Goal: Task Accomplishment & Management: Complete application form

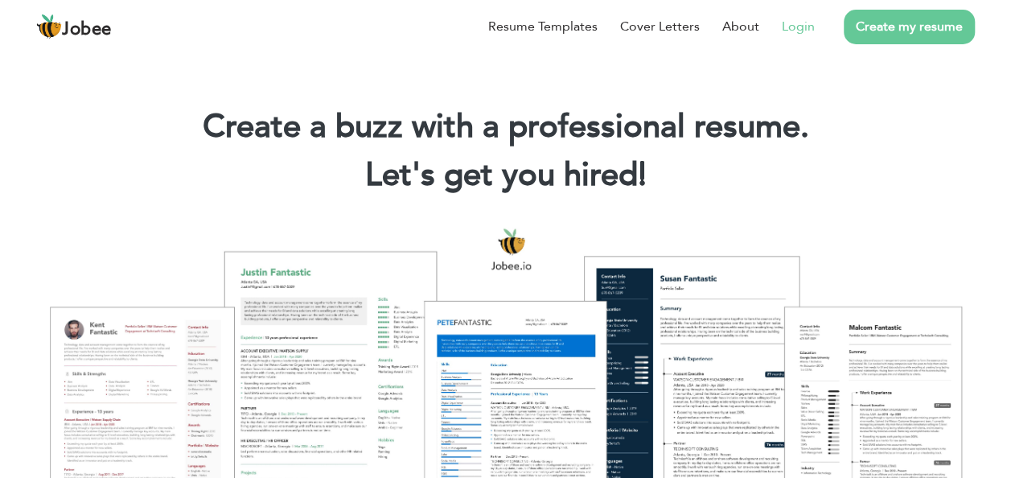
click at [803, 26] on link "Login" at bounding box center [798, 26] width 33 height 19
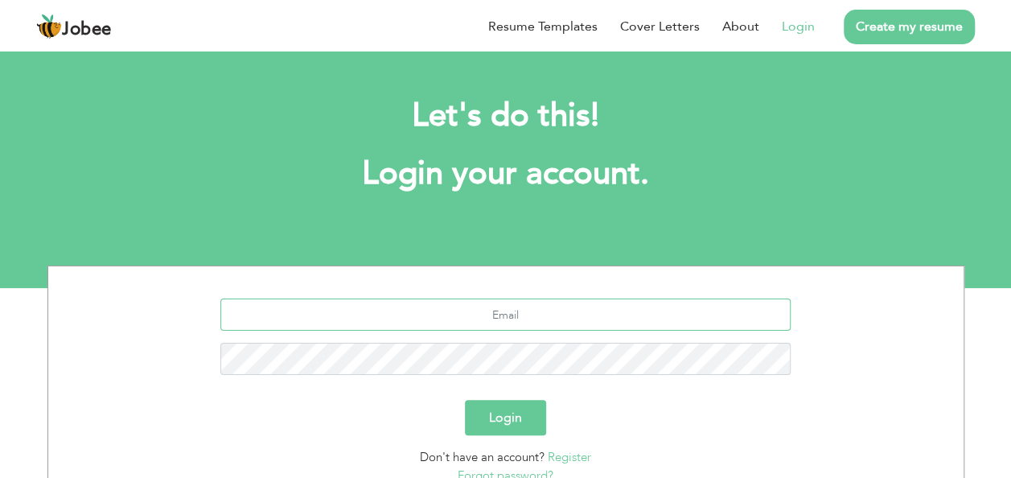
click at [470, 310] on input "text" at bounding box center [505, 314] width 570 height 32
type input "H"
type input "[EMAIL_ADDRESS][DOMAIN_NAME]"
click at [465, 400] on button "Login" at bounding box center [505, 417] width 81 height 35
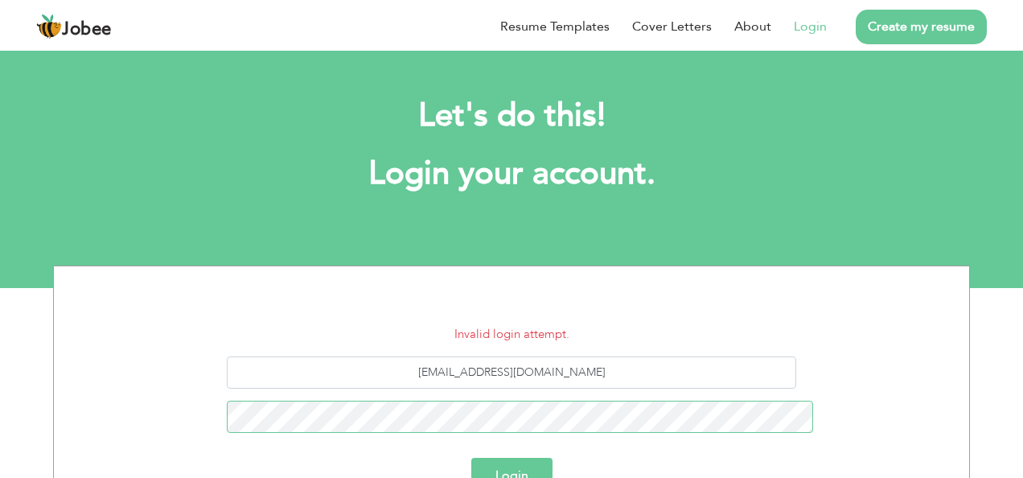
click at [471, 458] on button "Login" at bounding box center [511, 475] width 81 height 35
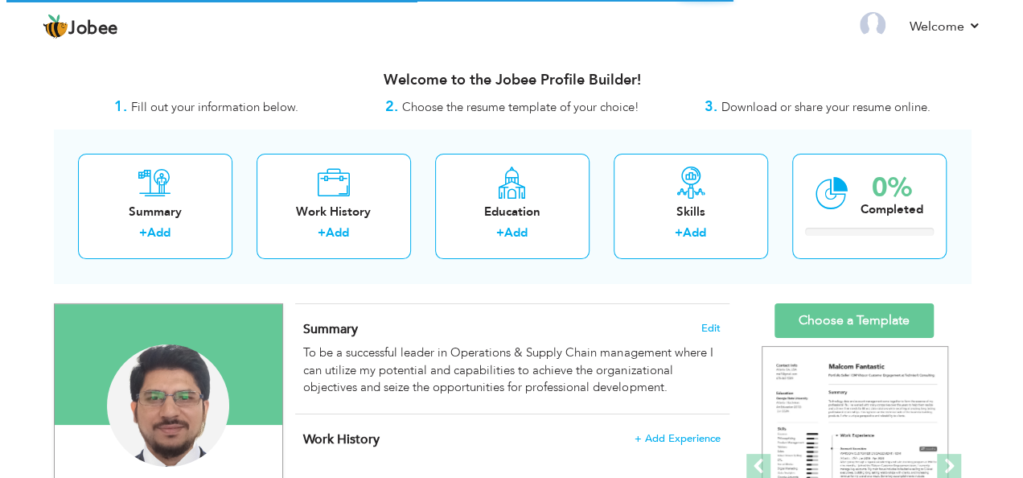
scroll to position [214, 0]
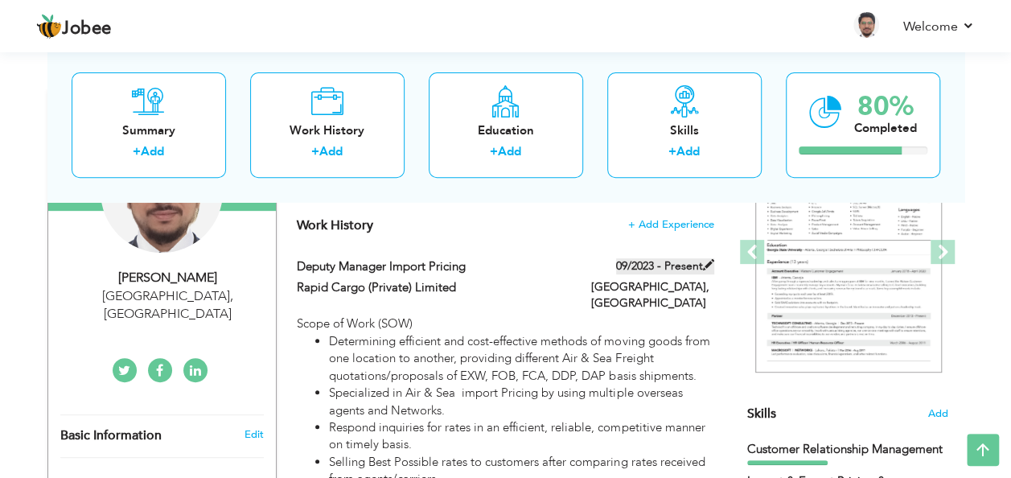
click at [696, 260] on label "09/2023 - Present" at bounding box center [665, 266] width 98 height 16
type input "Deputy Manager Import Pricing"
type input "Rapid Cargo (Private) Limited"
type input "09/2023"
type input "[GEOGRAPHIC_DATA]"
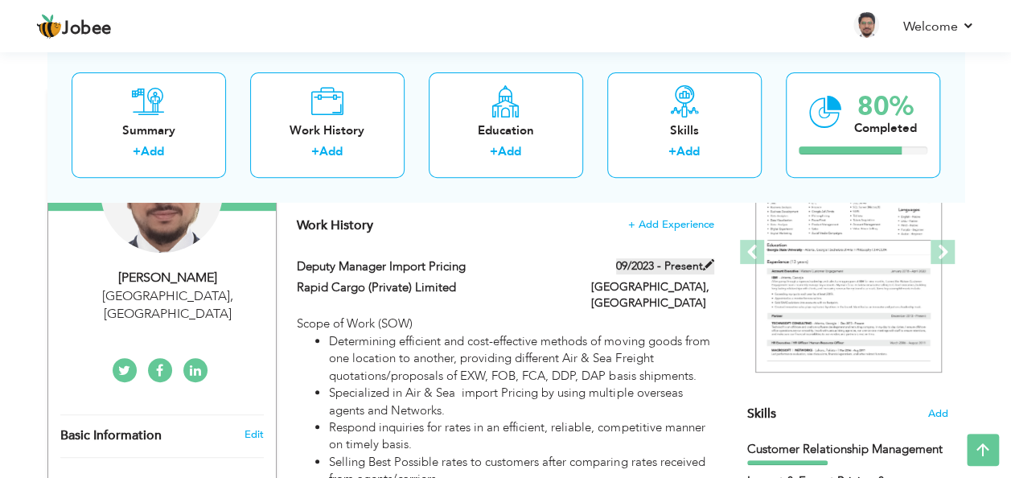
type input "[GEOGRAPHIC_DATA]"
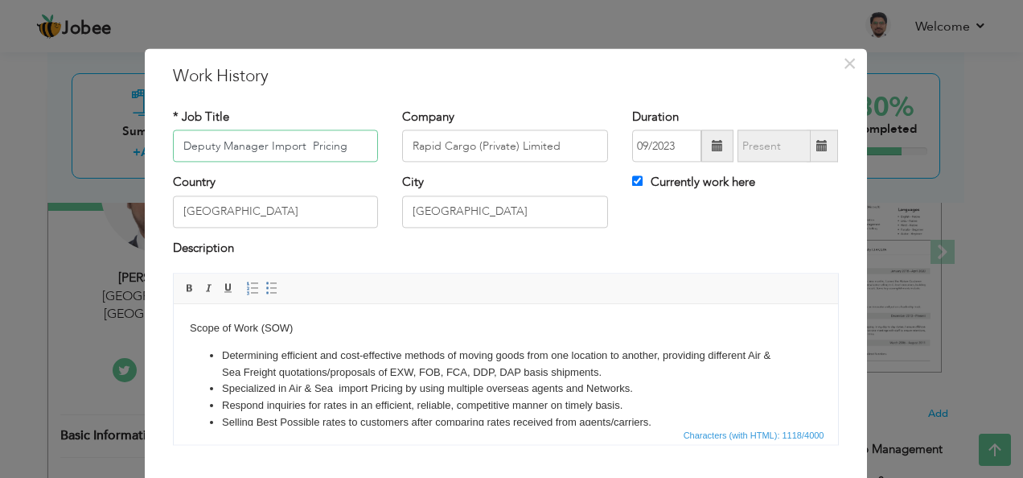
scroll to position [0, 0]
click at [821, 140] on span at bounding box center [821, 145] width 11 height 11
click at [636, 180] on input "Currently work here" at bounding box center [637, 181] width 10 height 10
checkbox input "false"
click at [816, 150] on span at bounding box center [821, 145] width 11 height 11
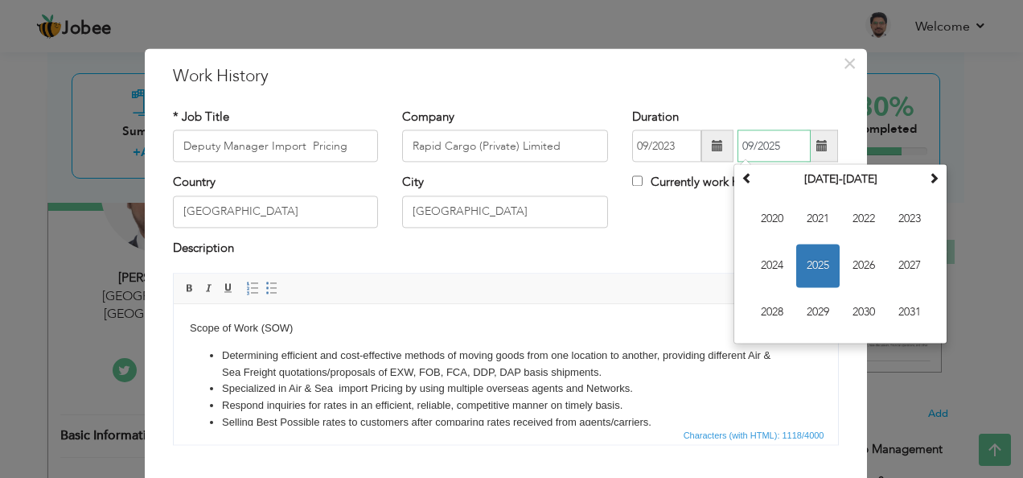
click at [821, 264] on span "2025" at bounding box center [817, 265] width 43 height 43
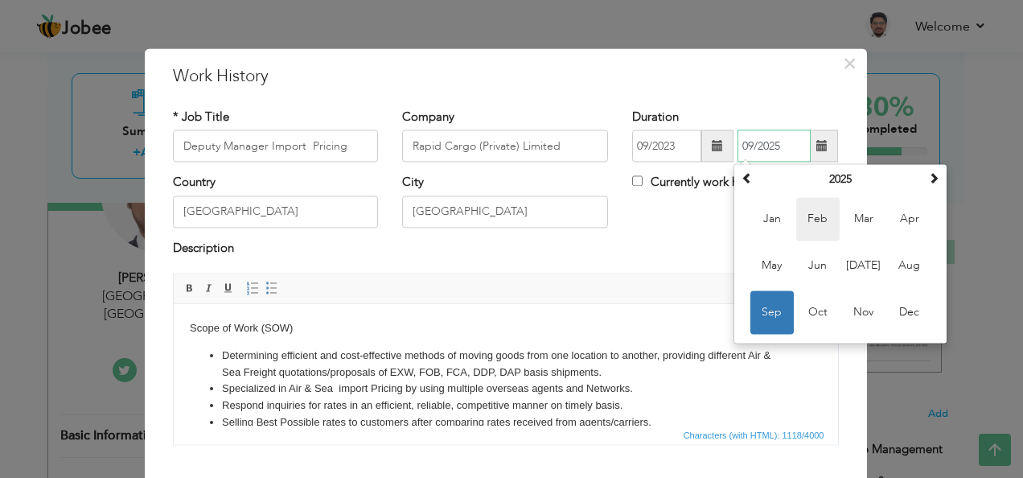
click at [814, 219] on span "Feb" at bounding box center [817, 219] width 43 height 43
type input "02/2025"
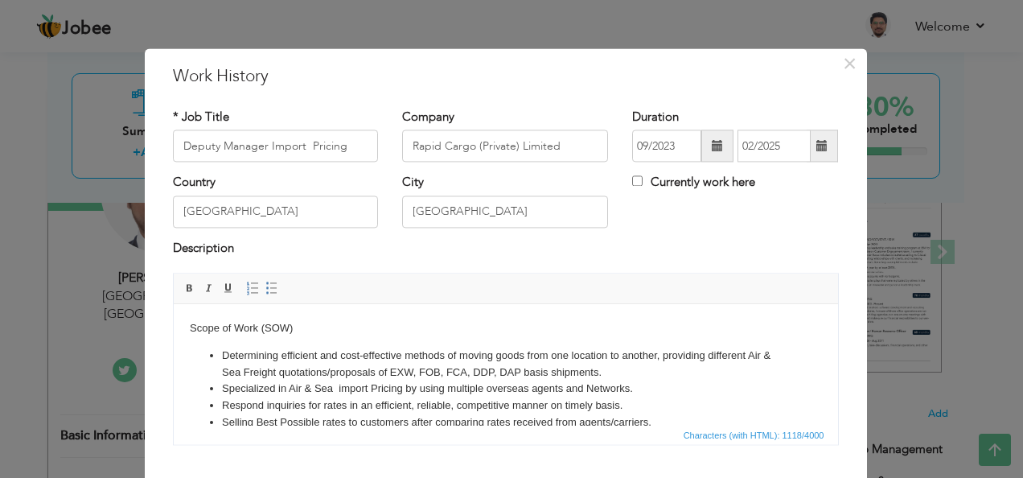
scroll to position [96, 0]
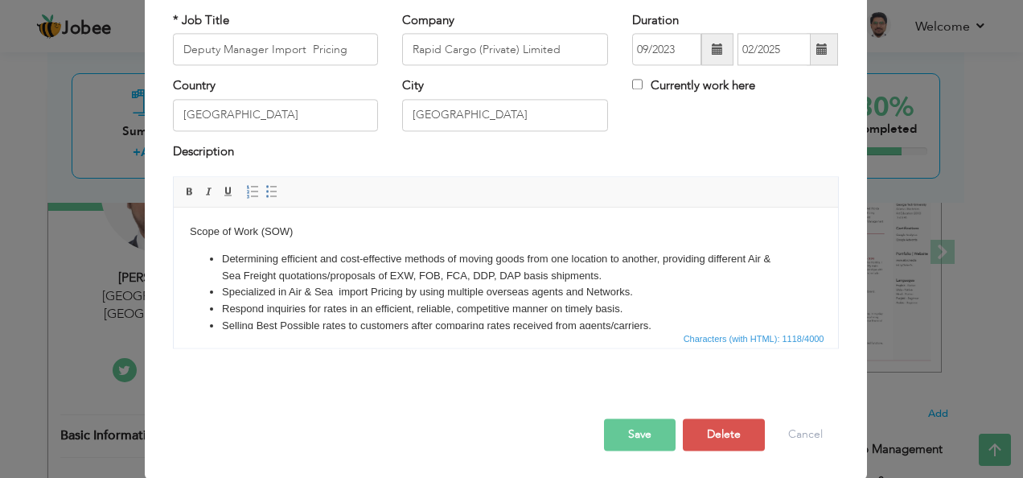
click at [649, 433] on button "Save" at bounding box center [640, 435] width 72 height 32
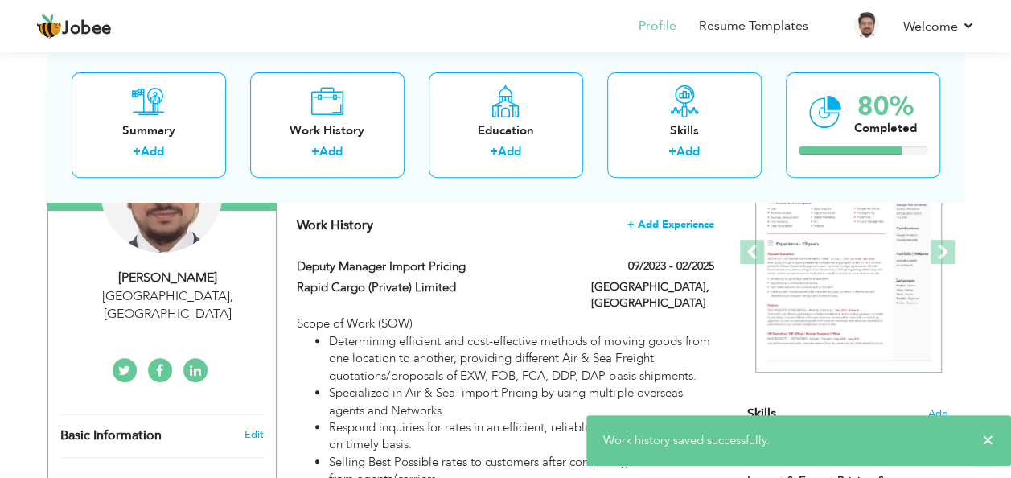
click at [669, 221] on span "+ Add Experience" at bounding box center [670, 224] width 87 height 11
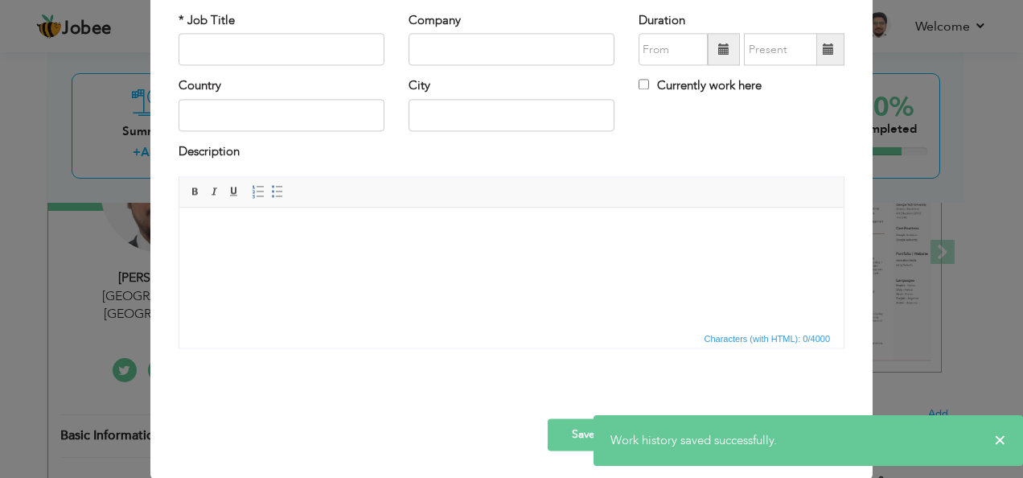
scroll to position [0, 0]
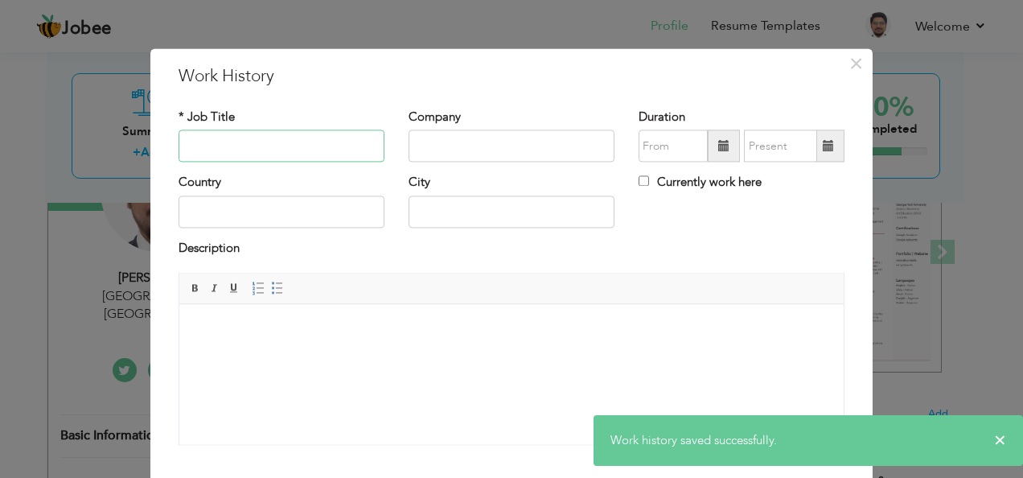
click at [306, 146] on input "text" at bounding box center [282, 146] width 206 height 32
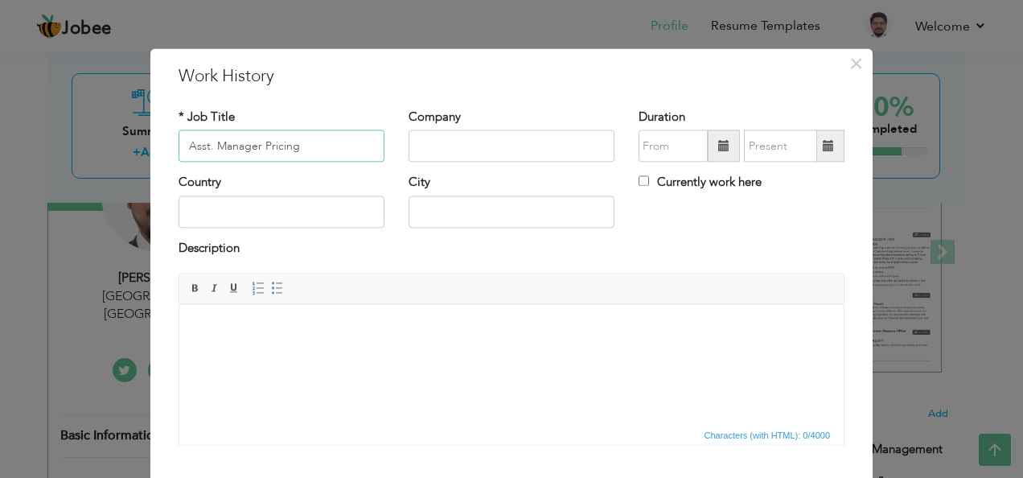
type input "Asst. Manager Pricing"
click at [462, 155] on input "text" at bounding box center [511, 146] width 206 height 32
type input "CEI Supply Chain Pvt LTd"
click at [718, 138] on span at bounding box center [724, 146] width 32 height 32
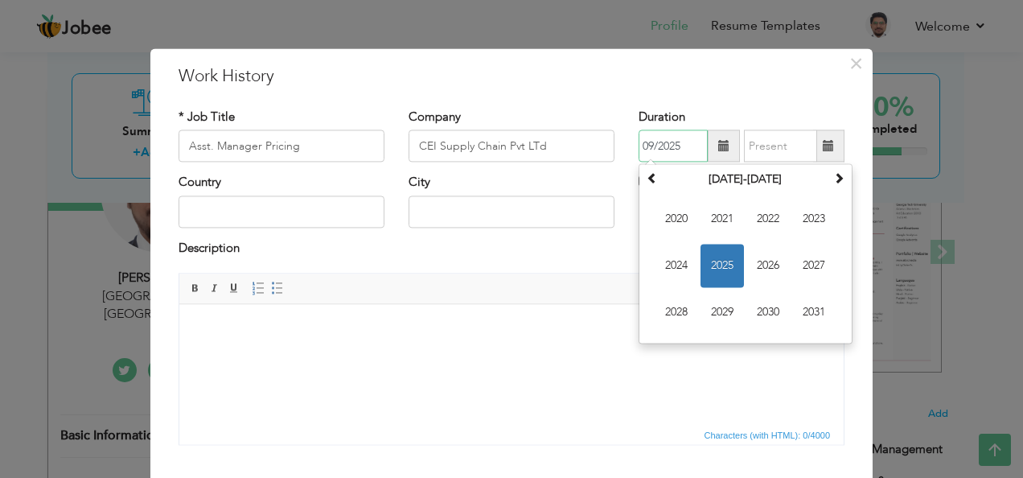
click at [717, 273] on span "2025" at bounding box center [721, 265] width 43 height 43
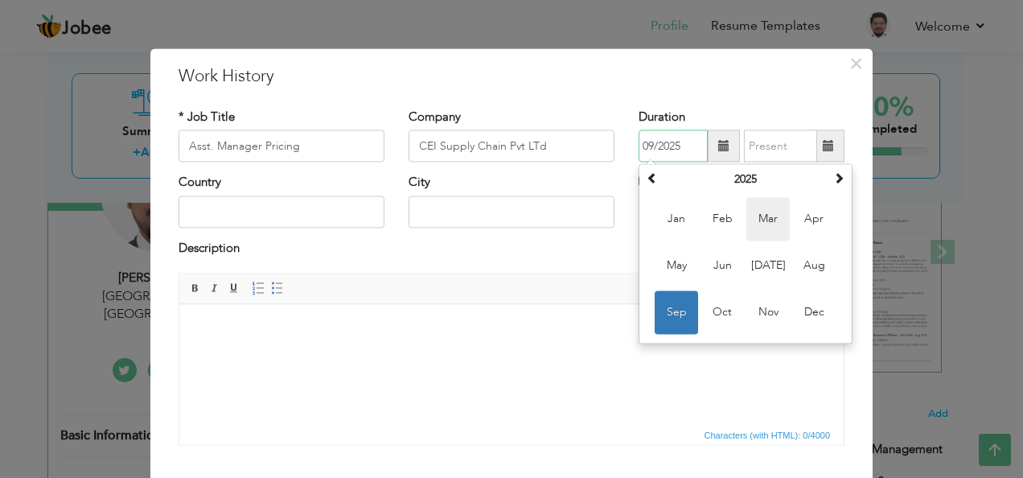
click at [763, 228] on span "Mar" at bounding box center [767, 219] width 43 height 43
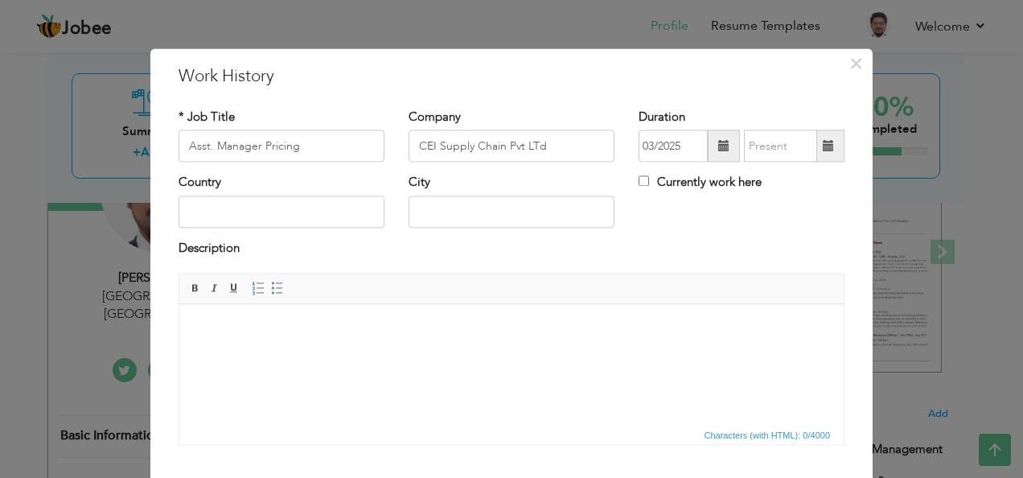
click at [718, 144] on span at bounding box center [723, 145] width 11 height 11
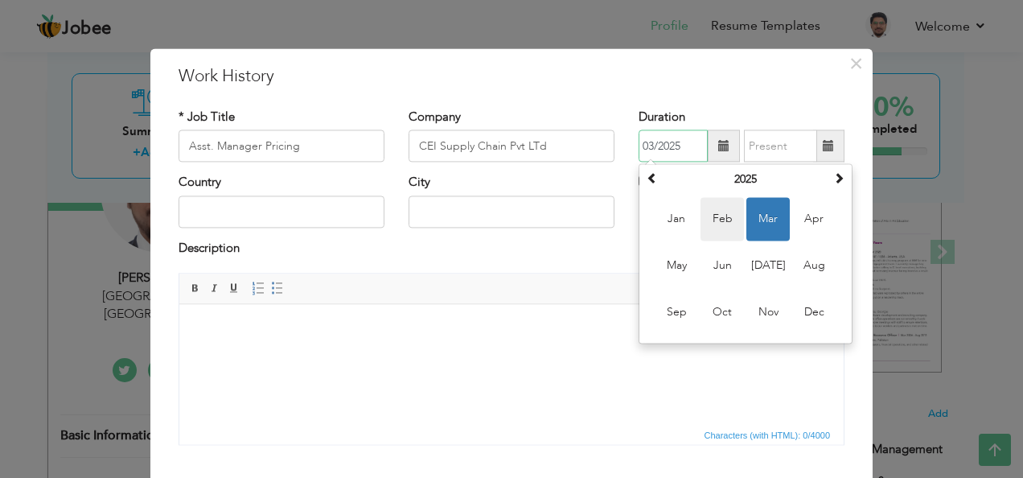
drag, startPoint x: 725, startPoint y: 211, endPoint x: 532, endPoint y: 51, distance: 251.3
click at [725, 211] on span "Feb" at bounding box center [721, 219] width 43 height 43
type input "02/2025"
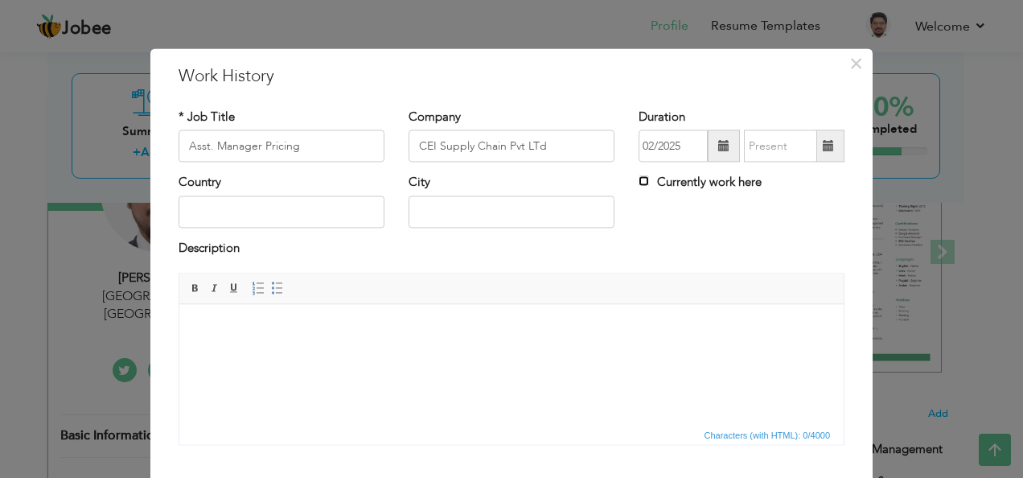
click at [638, 178] on input "Currently work here" at bounding box center [643, 181] width 10 height 10
checkbox input "true"
click at [283, 210] on input "text" at bounding box center [282, 211] width 206 height 32
type input "[GEOGRAPHIC_DATA]"
click at [491, 212] on input "text" at bounding box center [511, 211] width 206 height 32
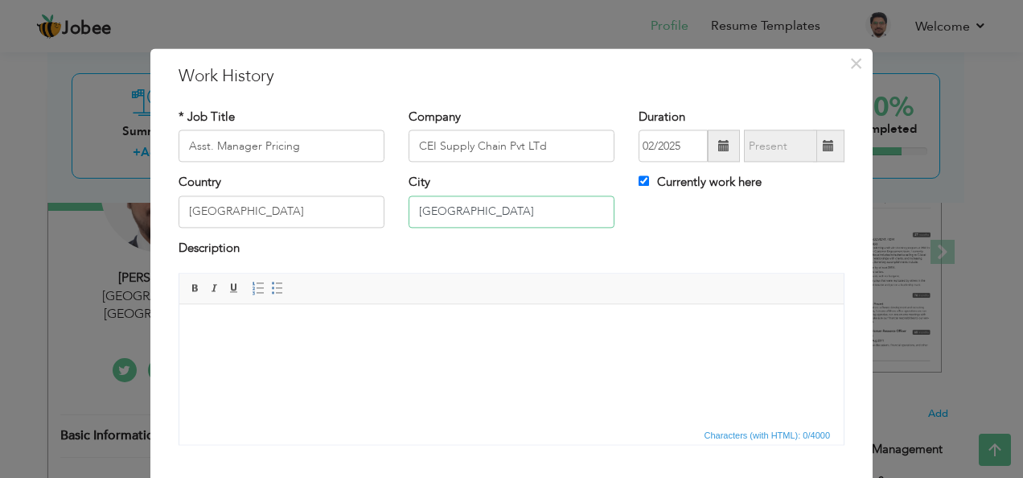
type input "[GEOGRAPHIC_DATA]"
click at [470, 339] on html at bounding box center [511, 328] width 664 height 49
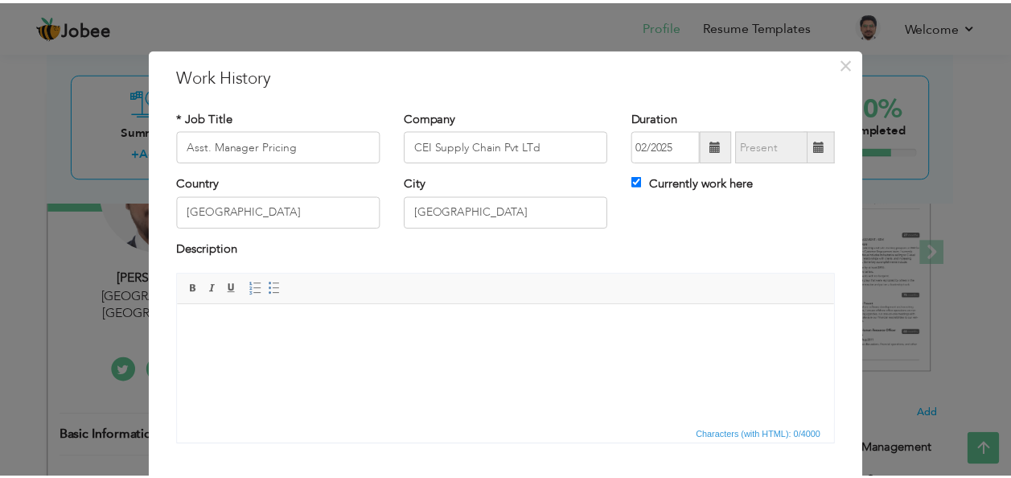
scroll to position [96, 0]
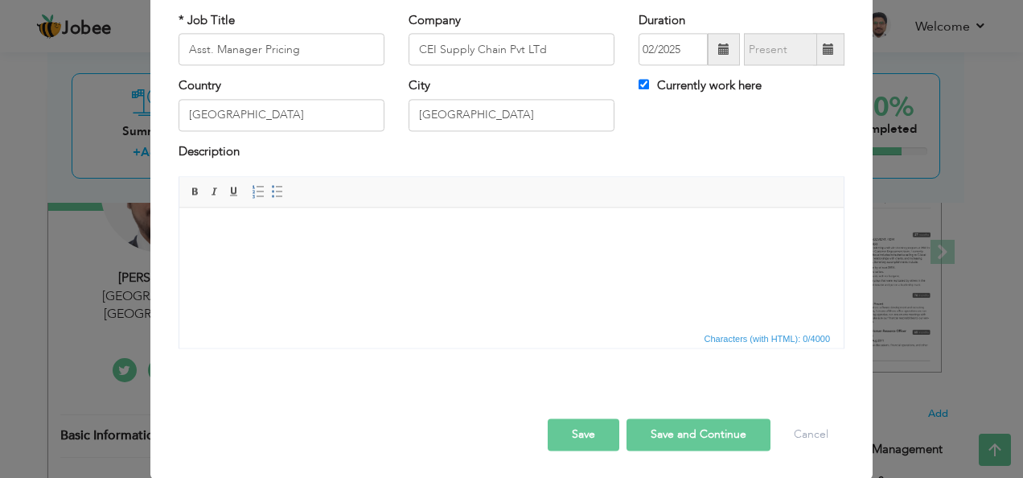
click at [553, 437] on button "Save" at bounding box center [584, 435] width 72 height 32
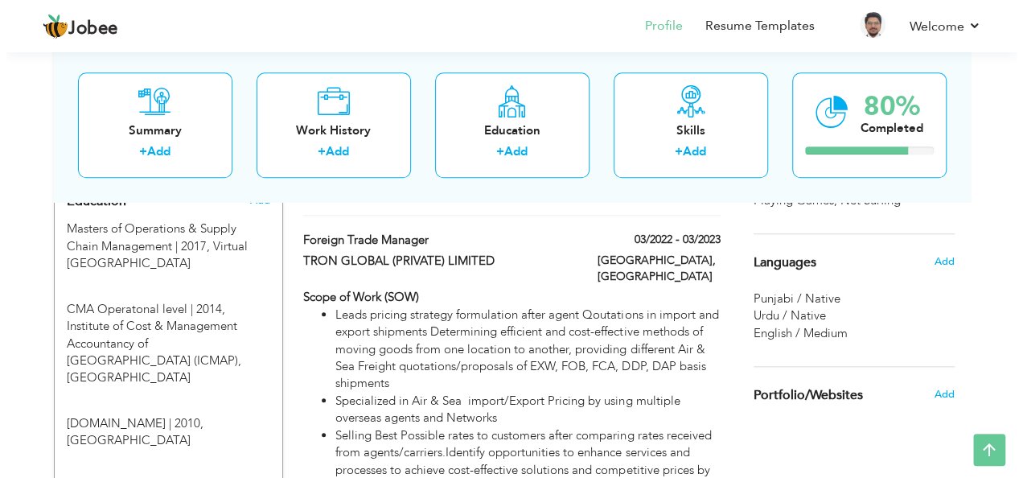
scroll to position [643, 0]
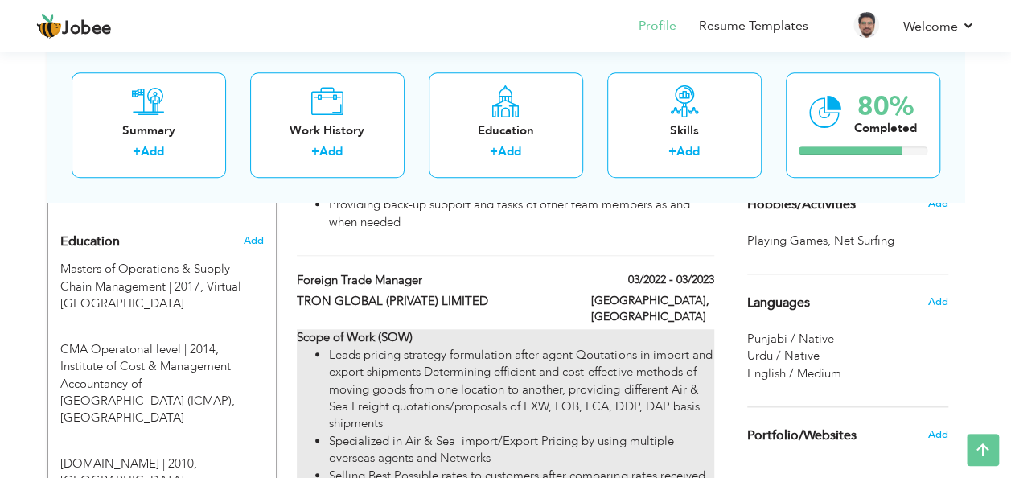
click at [454, 347] on li "Leads pricing strategy formulation after agent Qoutations in import and export …" at bounding box center [521, 390] width 384 height 86
type input "Foreign Trade Manager"
type input "TRON GLOBAL (PRIVATE) LIMITED"
type input "03/2022"
type input "03/2023"
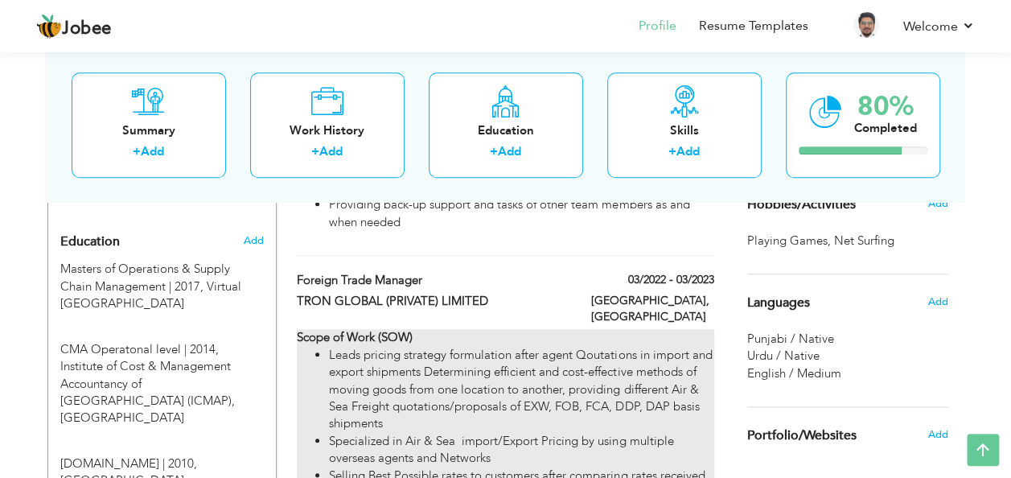
checkbox input "false"
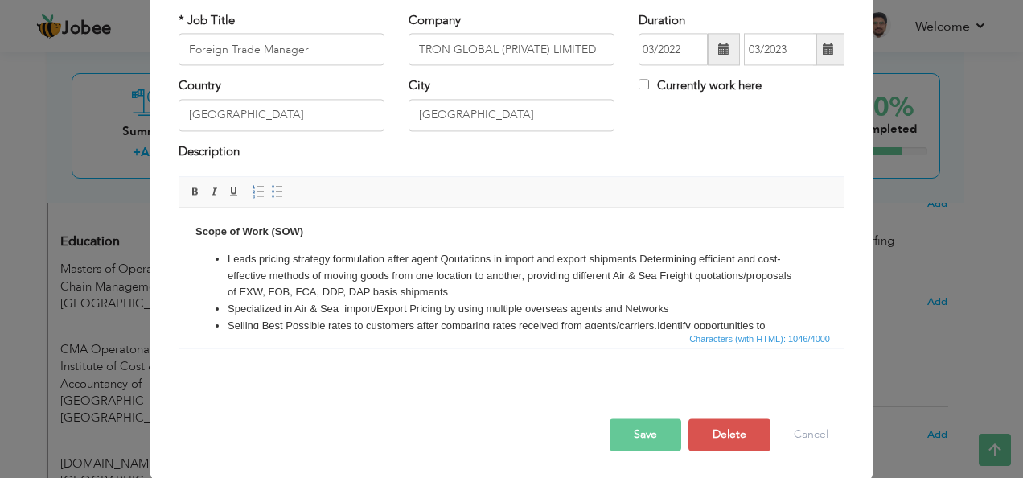
scroll to position [0, 0]
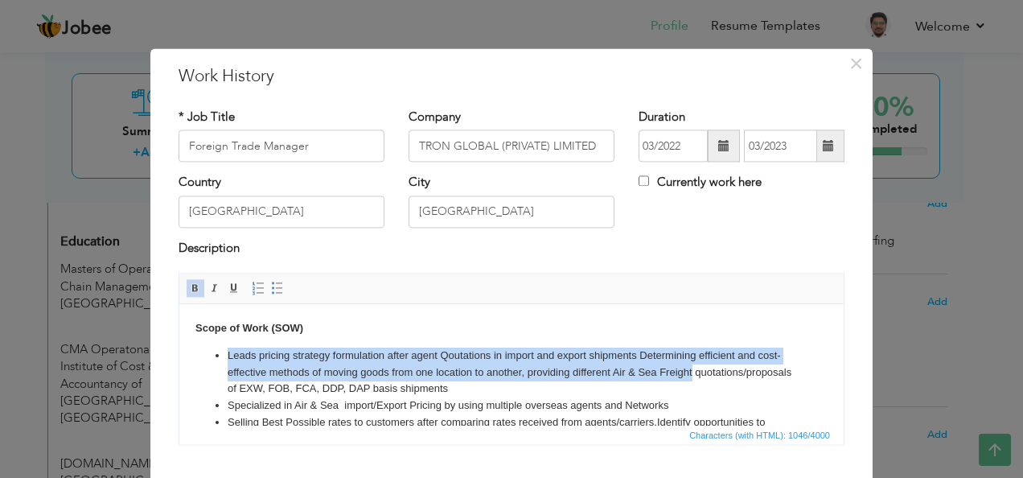
drag, startPoint x: 224, startPoint y: 354, endPoint x: 696, endPoint y: 373, distance: 471.6
click at [696, 373] on ul "Leads pricing strategy formulation after agent Qoutations in import and export …" at bounding box center [511, 430] width 632 height 167
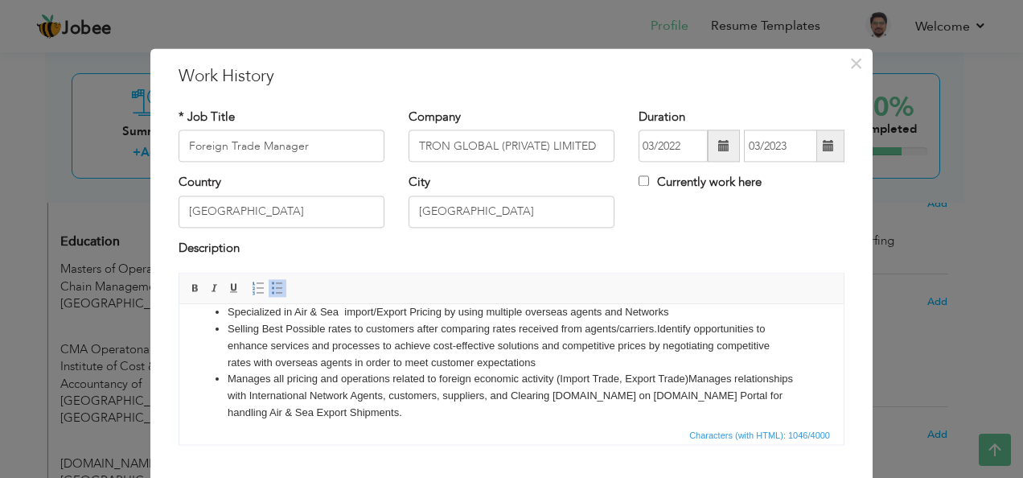
scroll to position [106, 0]
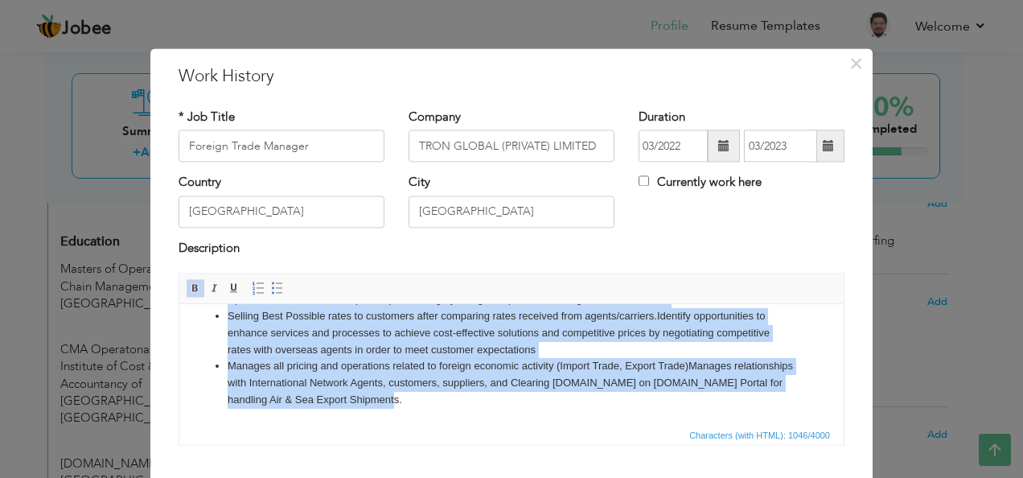
copy body "Scope of Work (SOW) Leads pricing strategy formulation after agent Qoutations i…"
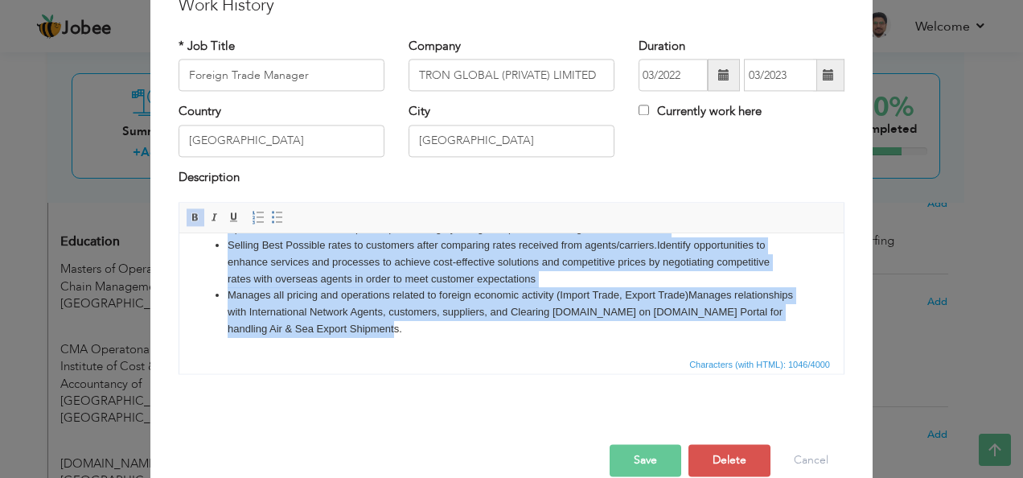
scroll to position [96, 0]
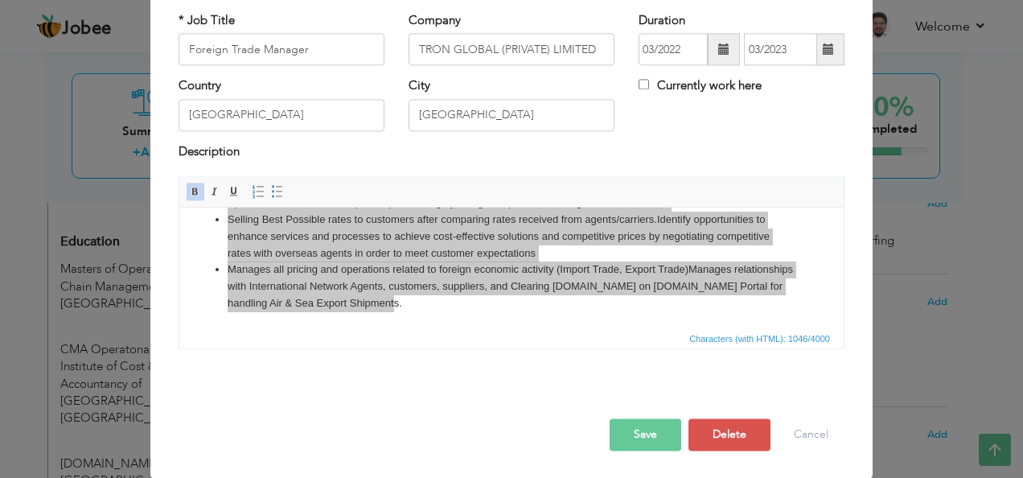
click at [661, 431] on button "Save" at bounding box center [646, 435] width 72 height 32
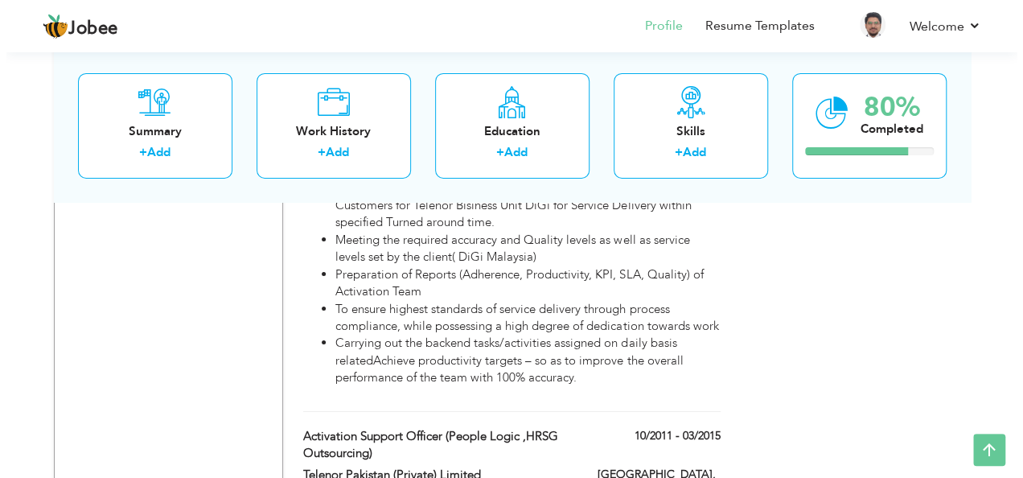
scroll to position [2942, 0]
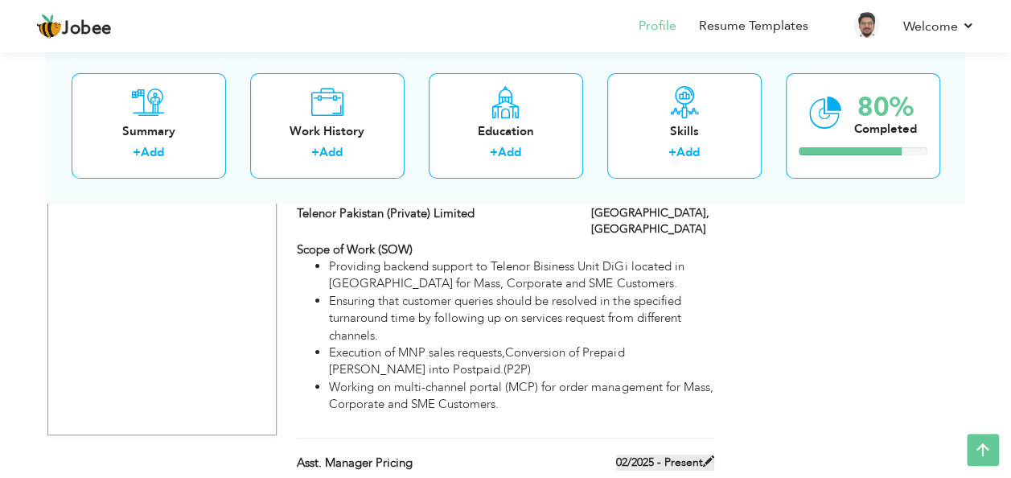
click at [704, 455] on span at bounding box center [708, 460] width 11 height 11
type input "Asst. Manager Pricing"
type input "CEI Supply Chain Pvt LTd"
type input "02/2025"
checkbox input "true"
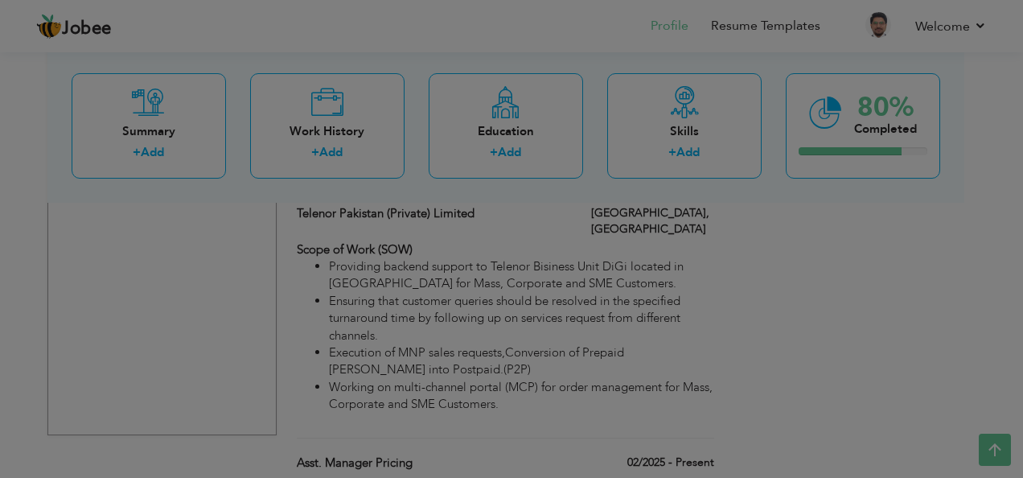
scroll to position [0, 0]
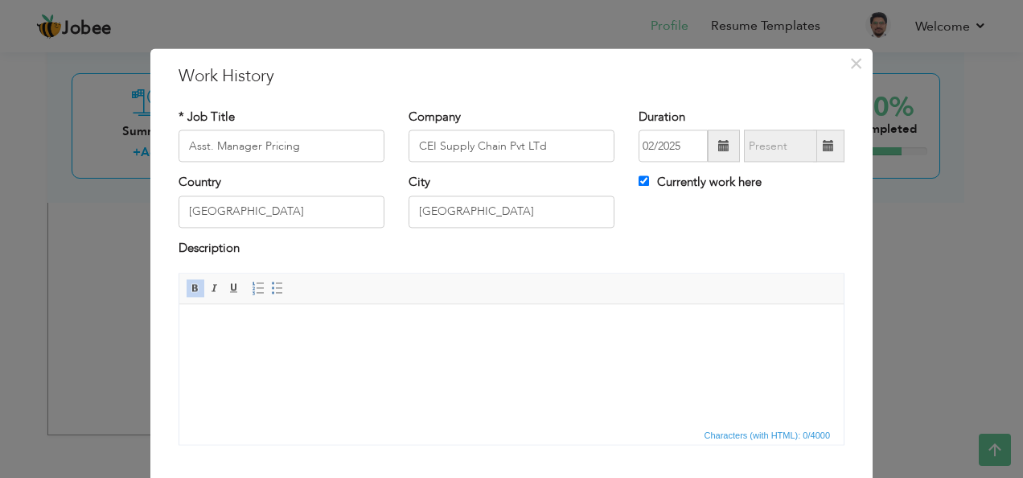
click at [425, 336] on html at bounding box center [511, 328] width 664 height 49
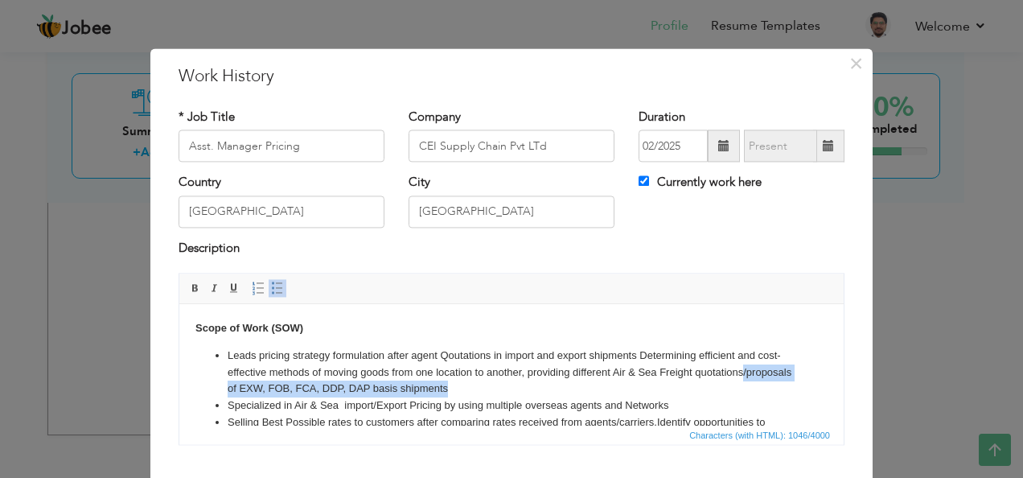
drag, startPoint x: 569, startPoint y: 387, endPoint x: 276, endPoint y: 388, distance: 292.7
click at [276, 388] on li "Leads pricing strategy formulation after agent Qoutations in import and export …" at bounding box center [512, 372] width 568 height 50
click at [573, 385] on li "Leads pricing strategy formulation after agent Qoutations in import and export …" at bounding box center [512, 372] width 568 height 50
click at [581, 384] on li "Leads pricing strategy formulation after agent Qoutations in import and export …" at bounding box center [512, 372] width 568 height 50
drag, startPoint x: 558, startPoint y: 388, endPoint x: 326, endPoint y: 389, distance: 231.6
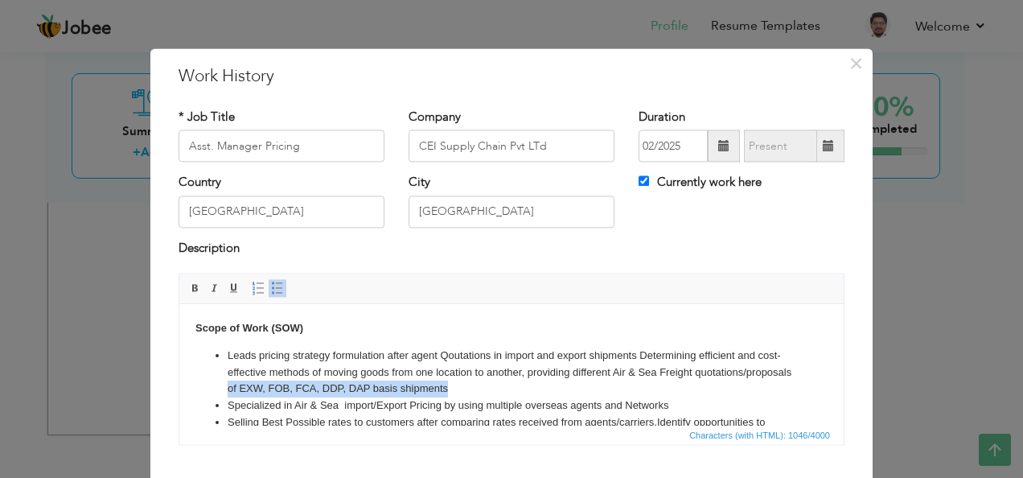
click at [326, 389] on li "Leads pricing strategy formulation after agent Qoutations in import and export …" at bounding box center [512, 372] width 568 height 50
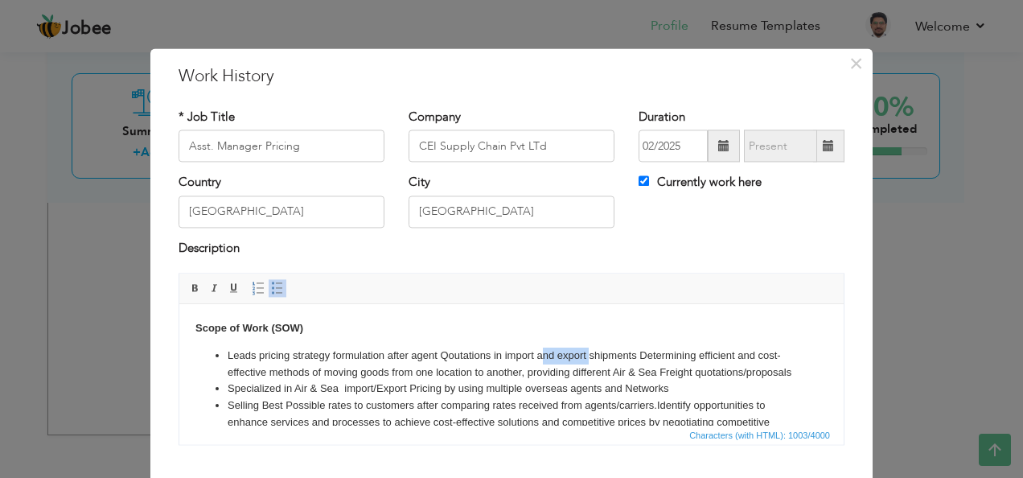
drag, startPoint x: 589, startPoint y: 355, endPoint x: 540, endPoint y: 353, distance: 49.1
click at [540, 354] on li "Leads pricing strategy formulation after agent Qoutations in import and export …" at bounding box center [512, 364] width 568 height 34
click at [588, 357] on li "Leads pricing strategy formulation after agent Qoutations in import shipments D…" at bounding box center [512, 364] width 568 height 34
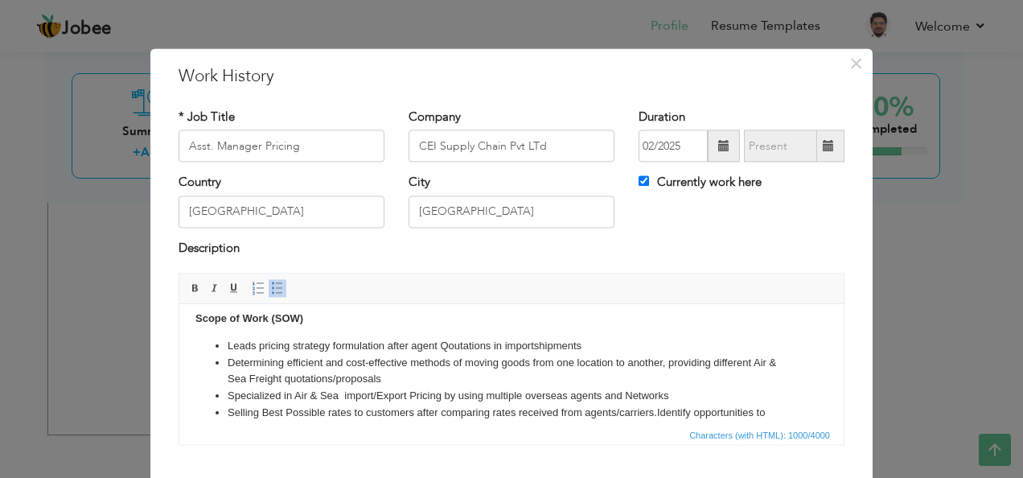
scroll to position [13, 0]
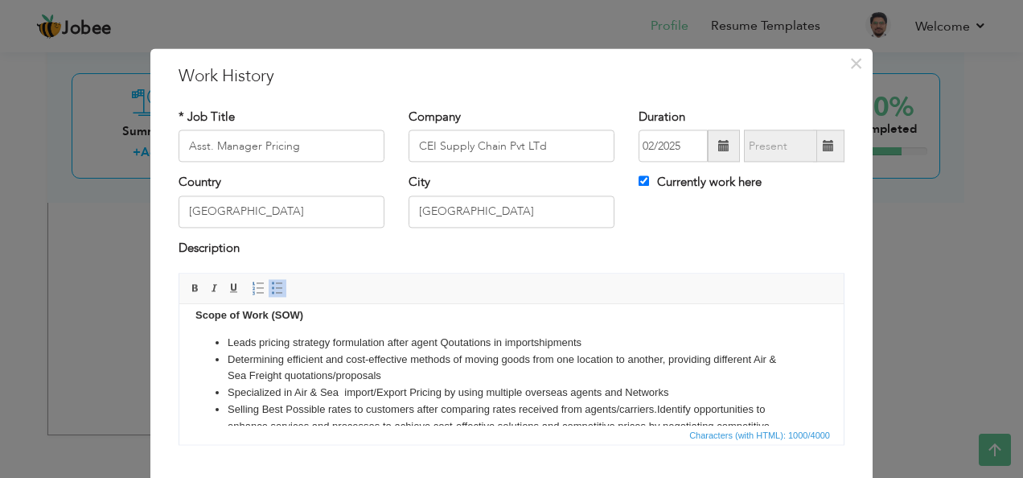
click at [401, 390] on li "Specialized in Air & Sea import/Export Pricing by using multiple overseas agent…" at bounding box center [512, 392] width 568 height 17
click at [411, 391] on li "Specialized in Air & Sea import/Export Pricing by using multiple overseas agent…" at bounding box center [512, 392] width 568 height 17
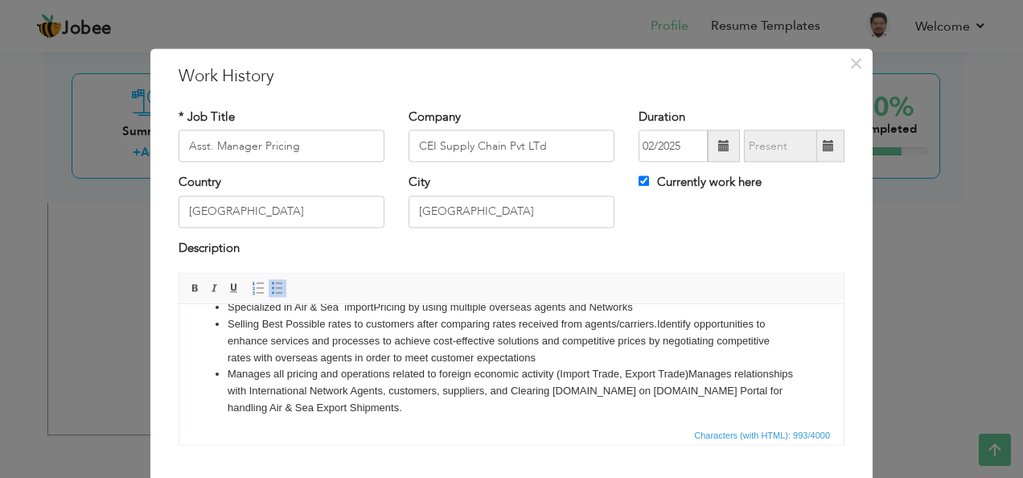
scroll to position [103, 0]
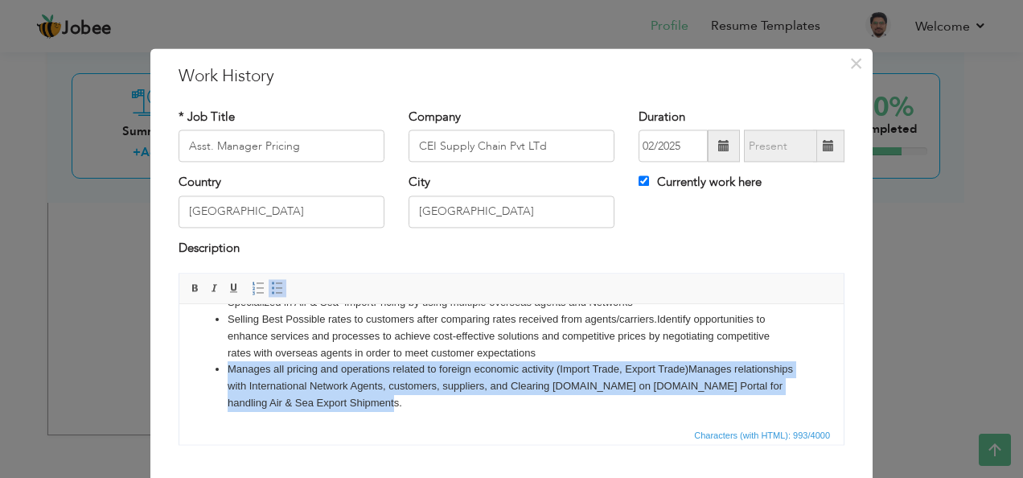
drag, startPoint x: 216, startPoint y: 372, endPoint x: 447, endPoint y: 407, distance: 233.5
click at [447, 407] on li "Manages all pricing and operations related to foreign economic activity (Import…" at bounding box center [512, 386] width 568 height 50
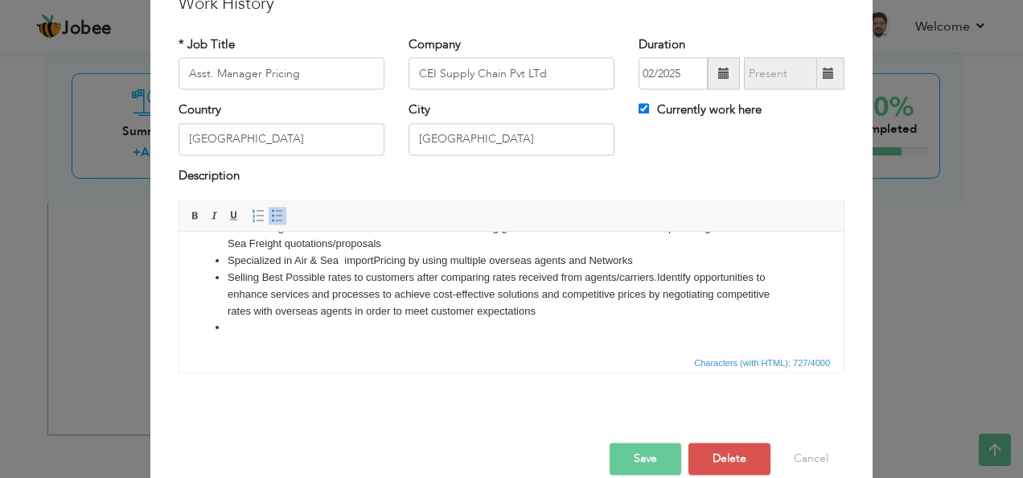
scroll to position [96, 0]
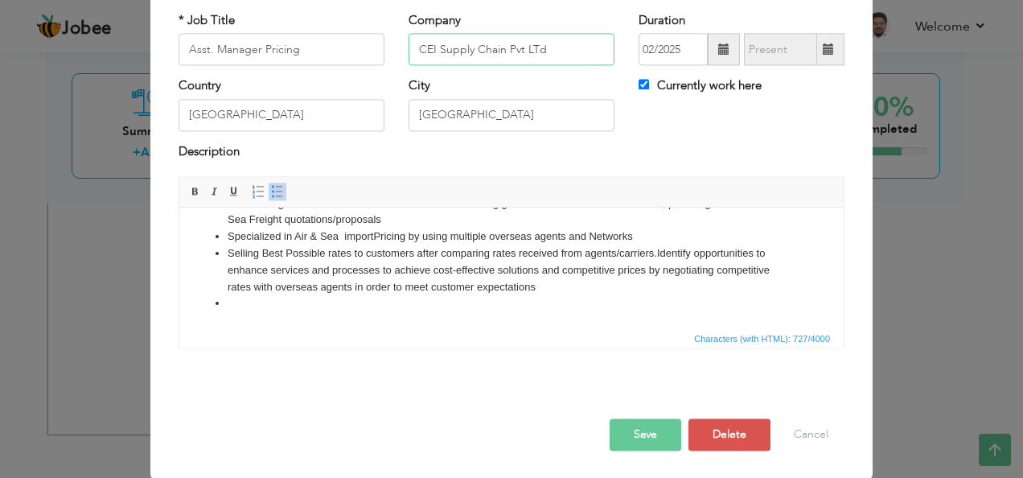
click at [527, 43] on input "CEI Supply Chain Pvt LTd" at bounding box center [511, 50] width 206 height 32
type input "CEI Supply Chain Pvt Ltd"
click at [271, 313] on html "Scope of Work (SOW) Leads pricing strategy formulation after agent Qoutations i…" at bounding box center [511, 231] width 664 height 193
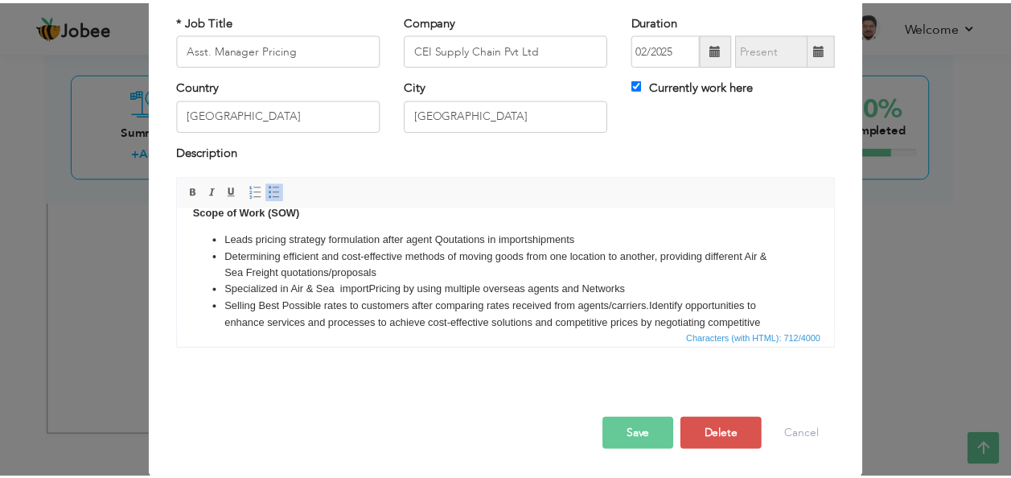
scroll to position [0, 0]
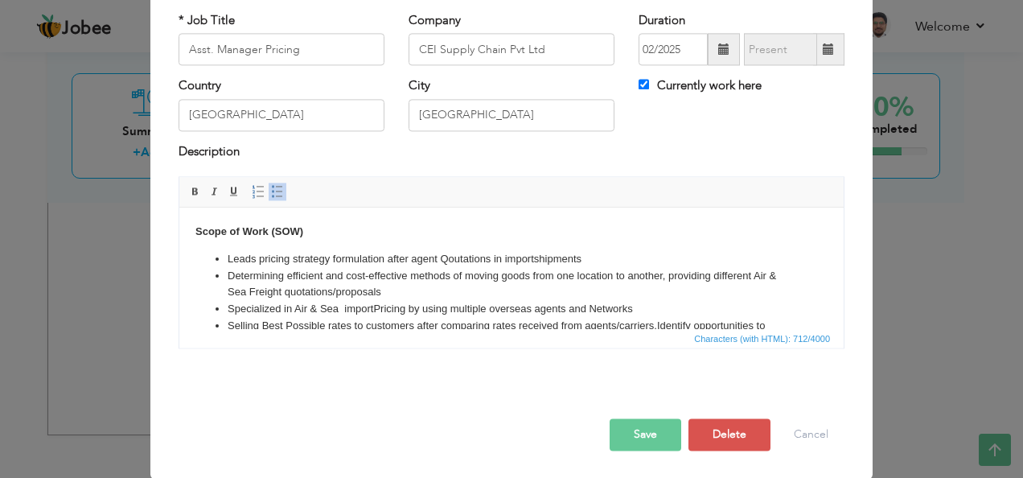
click at [643, 435] on button "Save" at bounding box center [646, 435] width 72 height 32
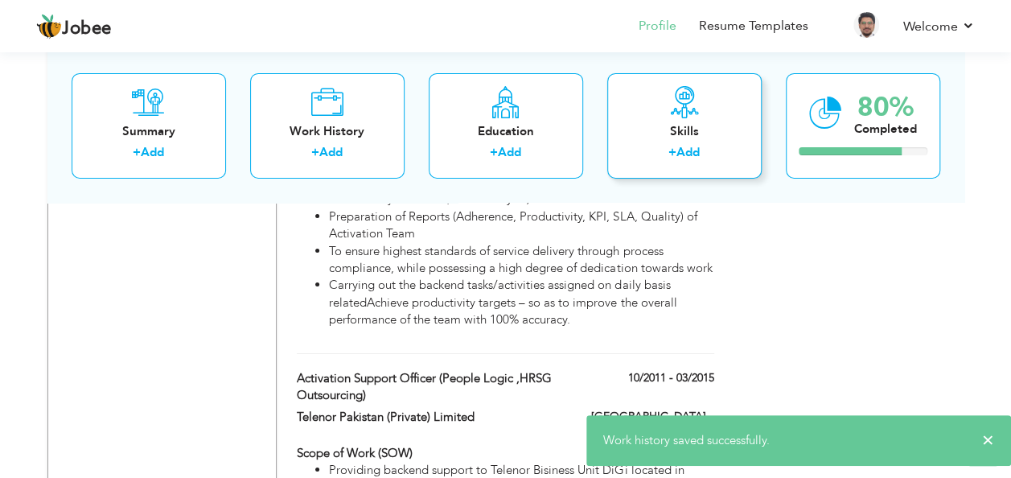
scroll to position [2512, 0]
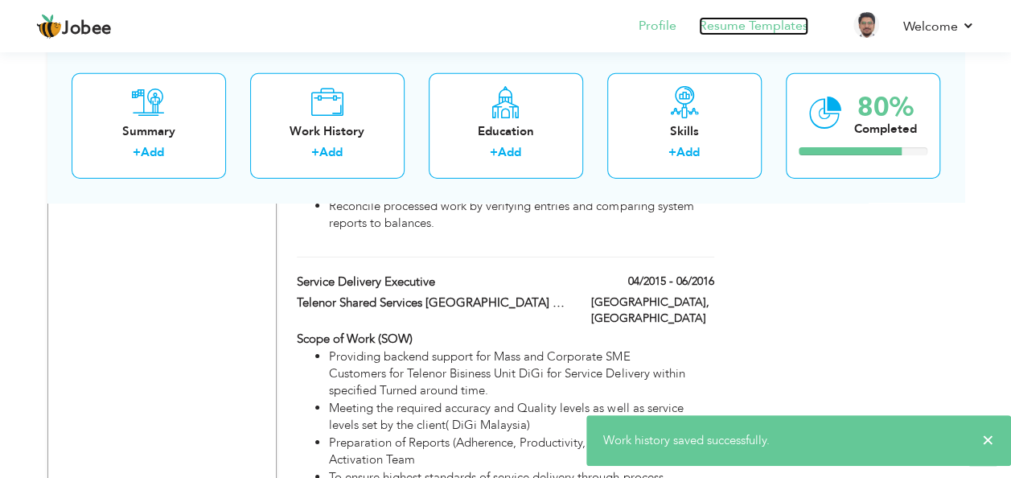
click at [739, 20] on link "Resume Templates" at bounding box center [753, 26] width 109 height 18
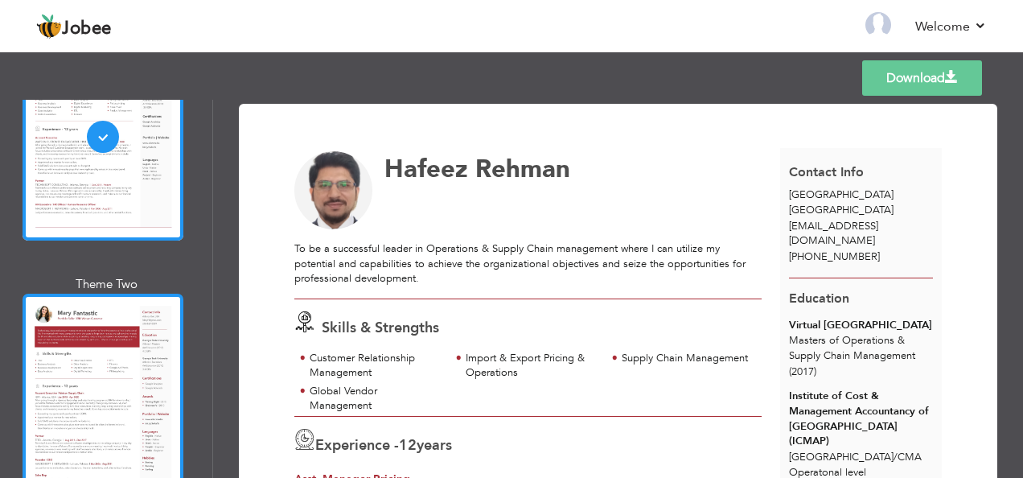
scroll to position [214, 0]
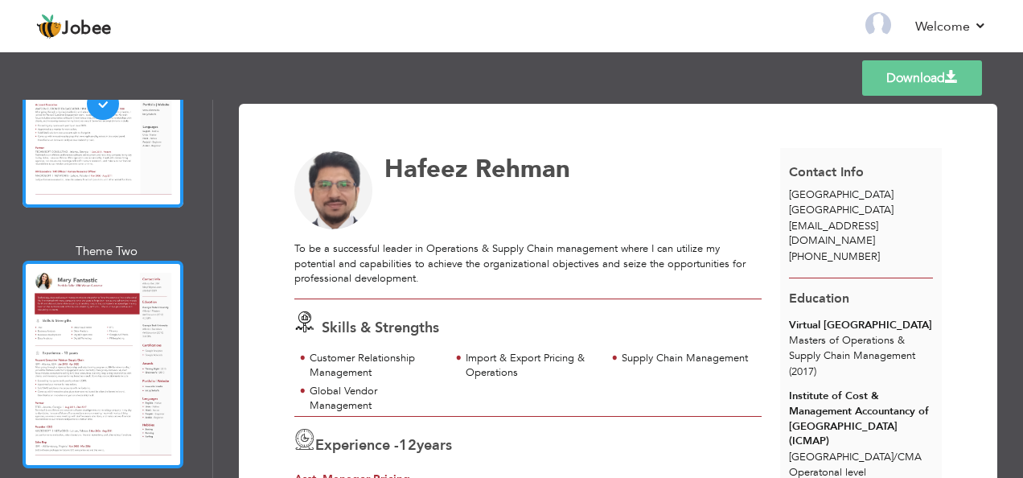
click at [130, 335] on div at bounding box center [103, 364] width 161 height 207
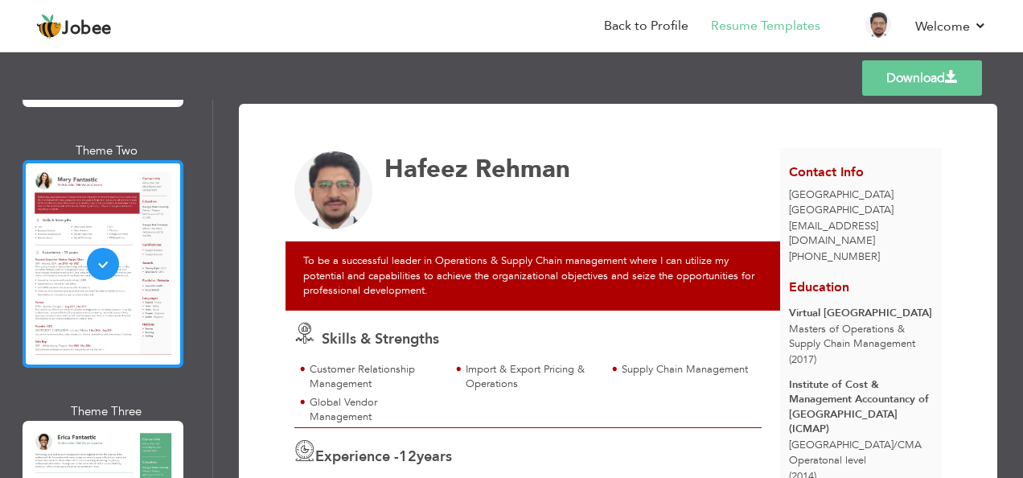
scroll to position [429, 0]
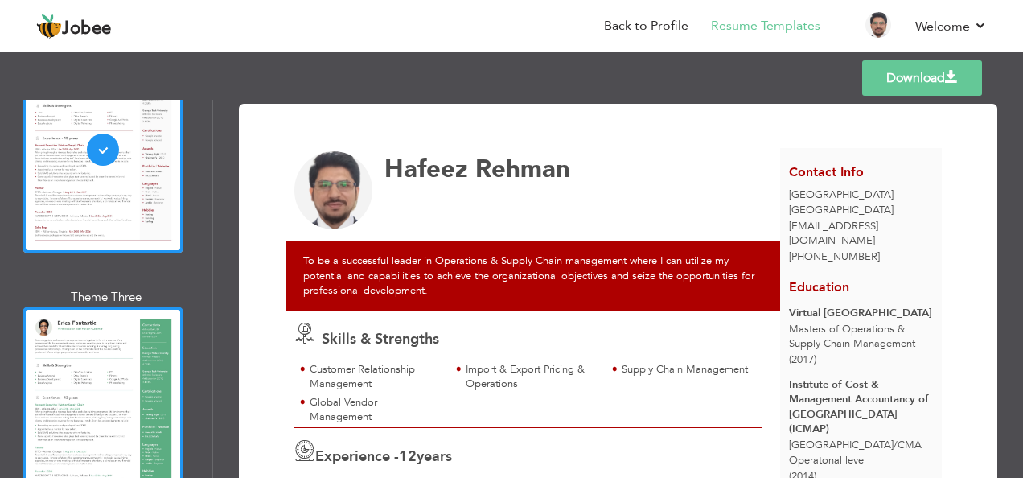
click at [76, 331] on div at bounding box center [103, 409] width 161 height 207
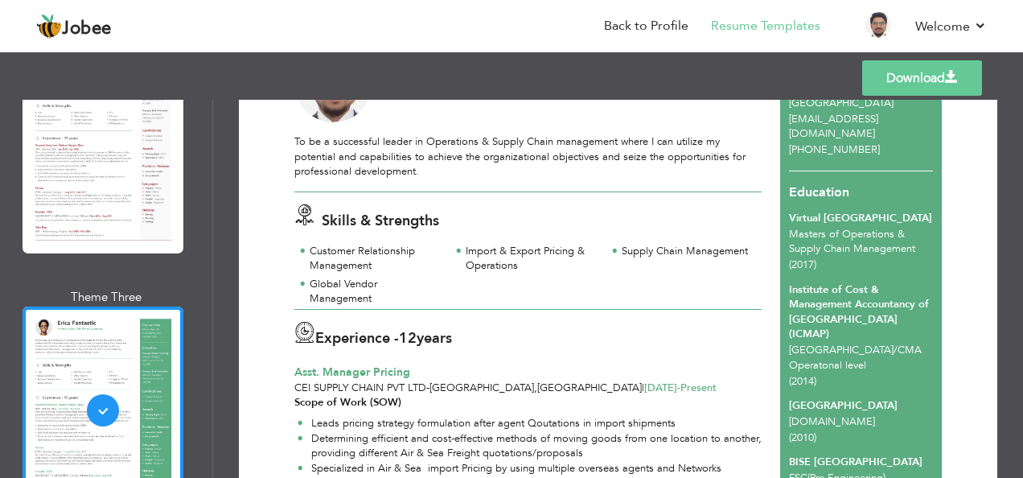
scroll to position [0, 0]
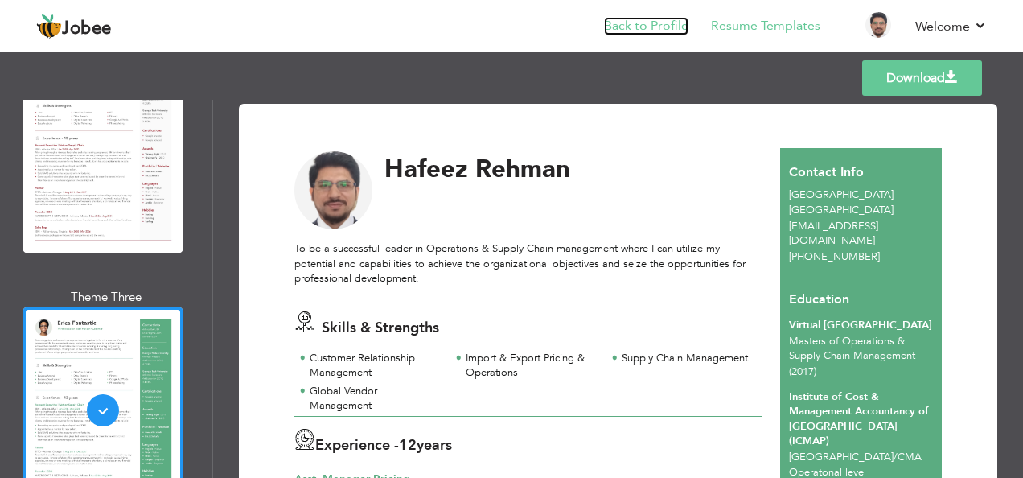
click at [651, 23] on link "Back to Profile" at bounding box center [646, 26] width 84 height 18
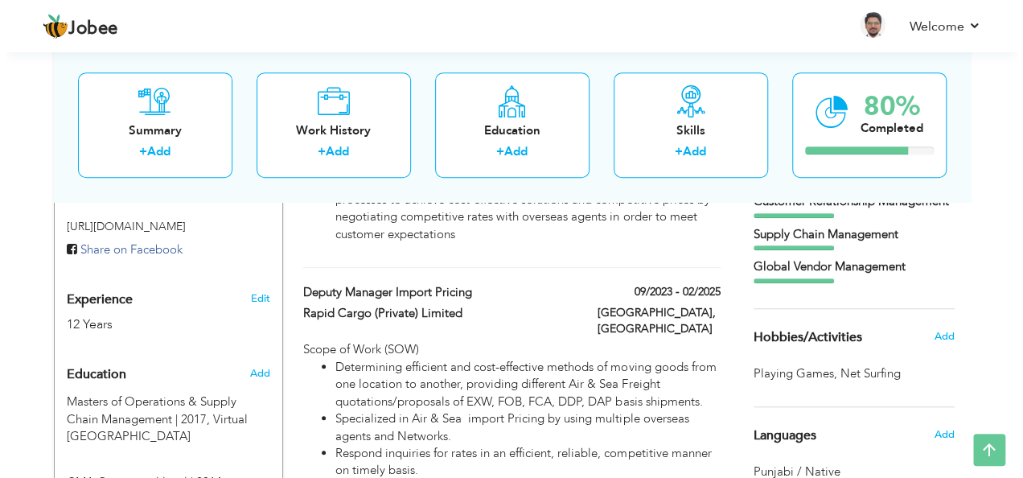
scroll to position [536, 0]
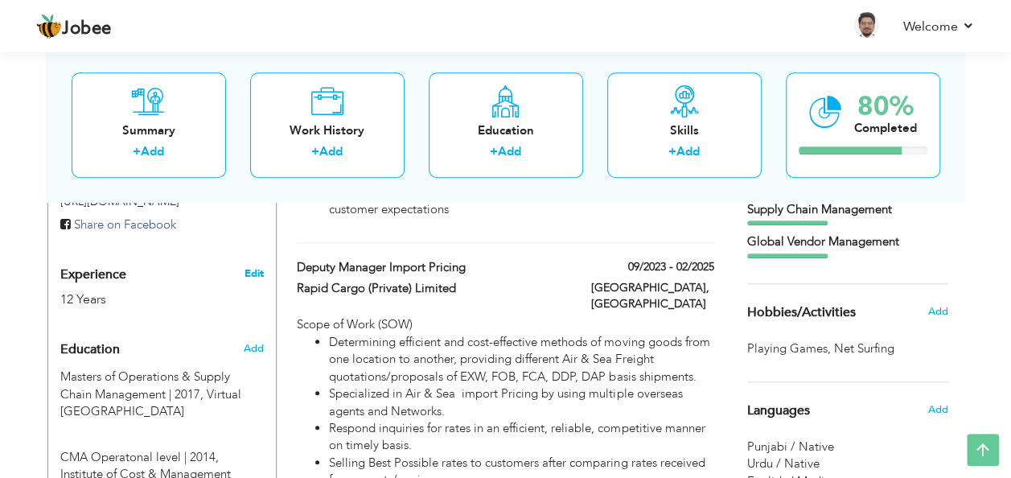
click at [257, 266] on link "Edit" at bounding box center [253, 273] width 19 height 14
type input "Hafeez"
type input "Rehman"
type input "[PHONE_NUMBER]"
select select "number:166"
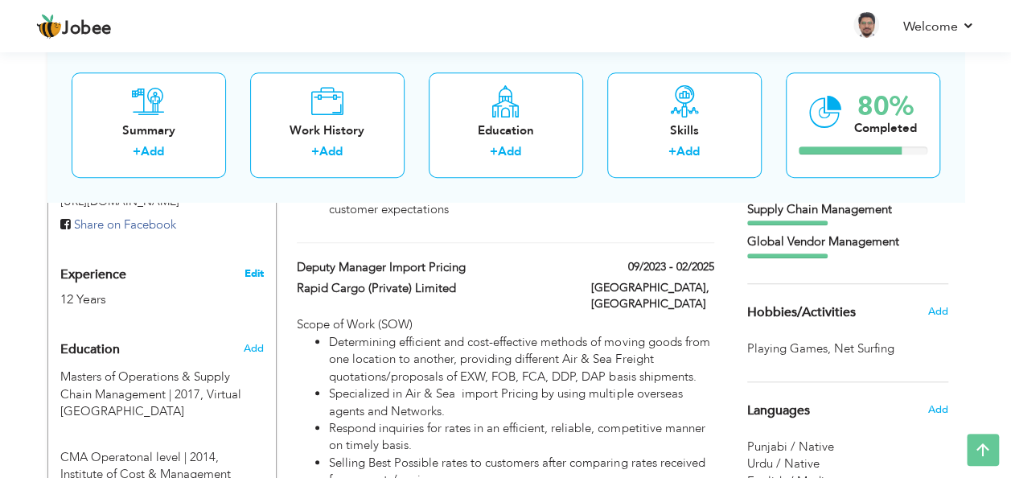
type input "[GEOGRAPHIC_DATA]"
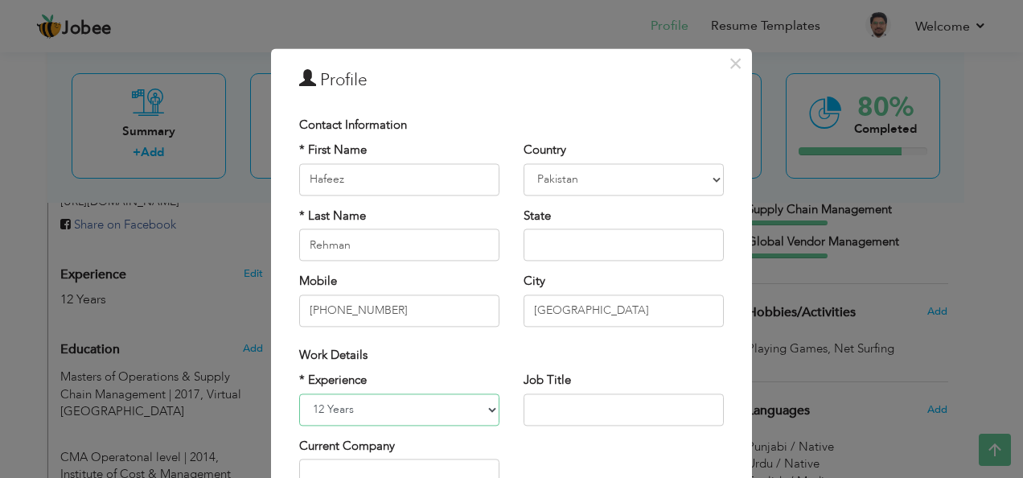
click at [484, 407] on select "Entry Level Less than 1 Year 1 Year 2 Years 3 Years 4 Years 5 Years 6 Years 7 Y…" at bounding box center [399, 409] width 200 height 32
select select "number:15"
click at [299, 393] on select "Entry Level Less than 1 Year 1 Year 2 Years 3 Years 4 Years 5 Years 6 Years 7 Y…" at bounding box center [399, 409] width 200 height 32
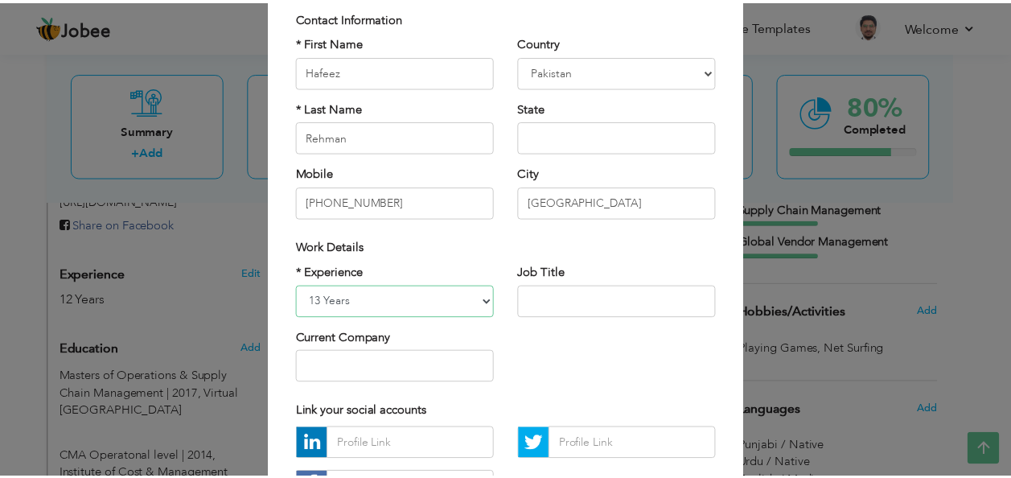
scroll to position [214, 0]
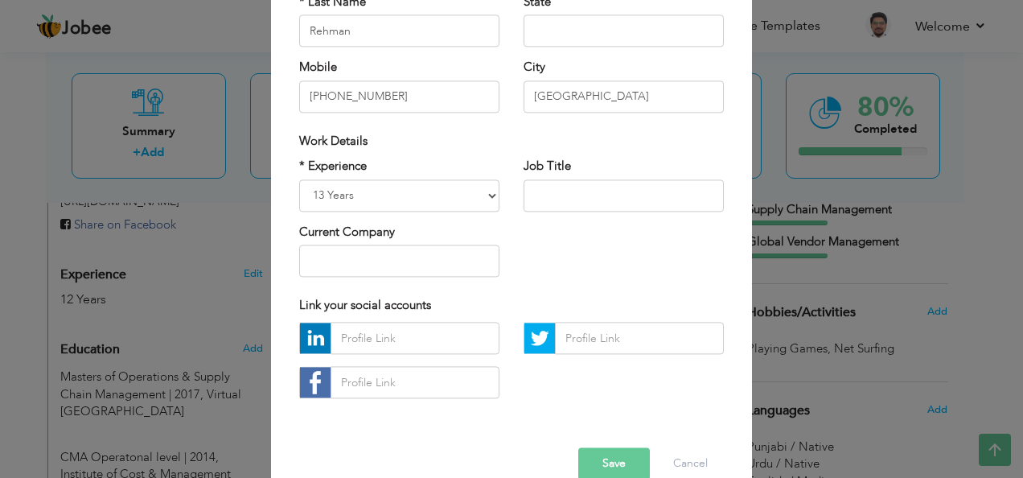
click at [606, 466] on button "Save" at bounding box center [614, 464] width 72 height 32
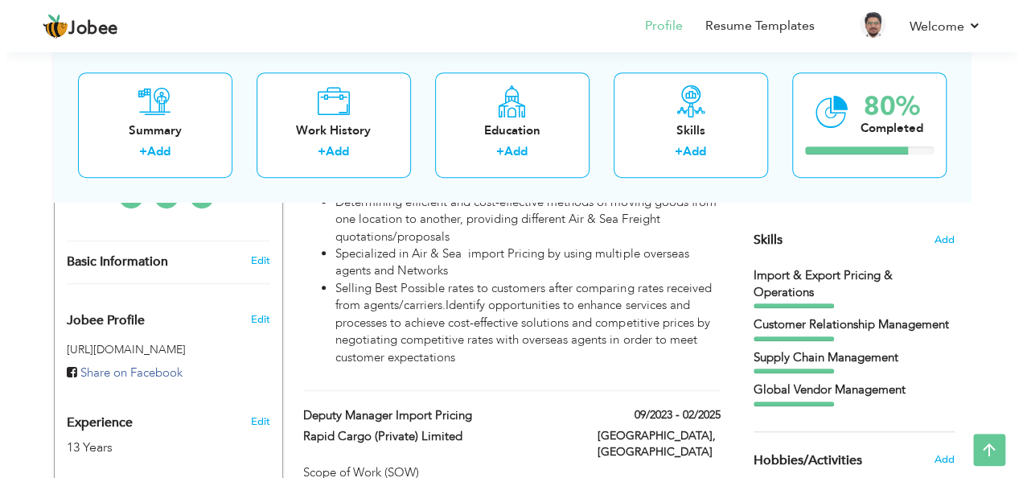
scroll to position [429, 0]
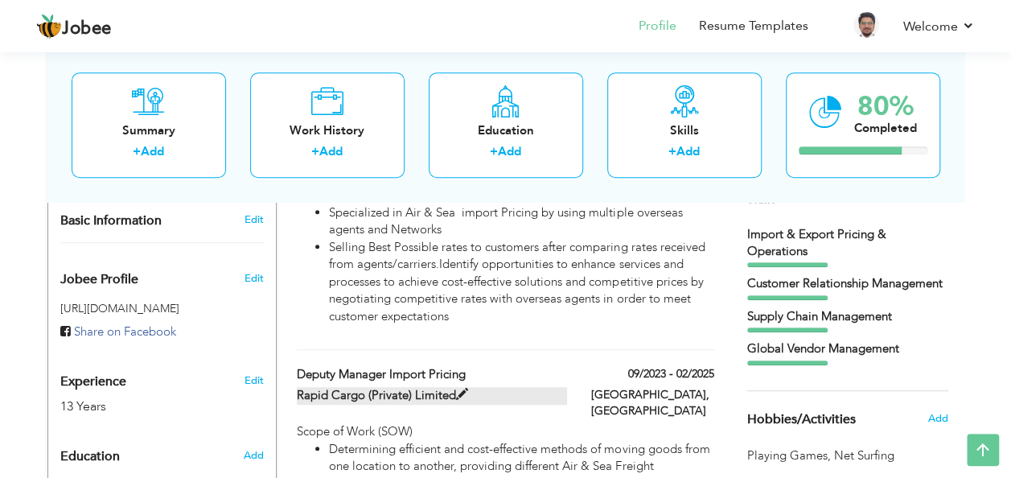
click at [461, 388] on span at bounding box center [462, 394] width 12 height 12
type input "Deputy Manager Import Pricing"
type input "Rapid Cargo (Private) Limited"
type input "09/2023"
type input "02/2025"
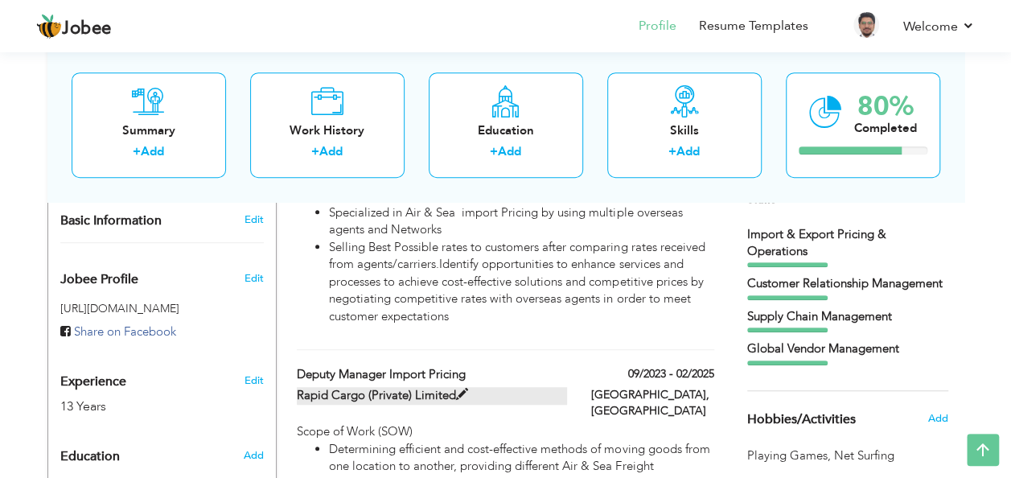
type input "[GEOGRAPHIC_DATA]"
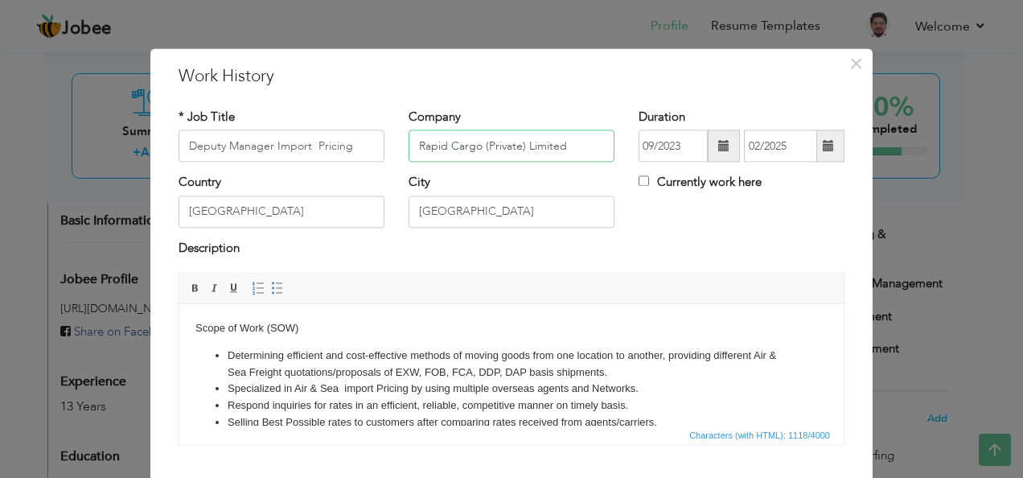
drag, startPoint x: 573, startPoint y: 145, endPoint x: 478, endPoint y: 145, distance: 94.9
click at [478, 145] on input "Rapid Cargo (Private) Limited" at bounding box center [511, 146] width 206 height 32
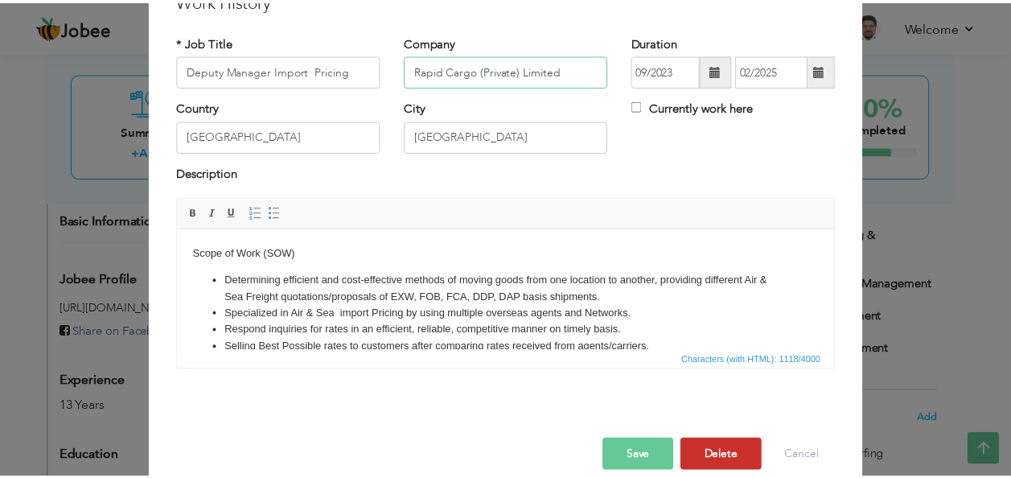
scroll to position [96, 0]
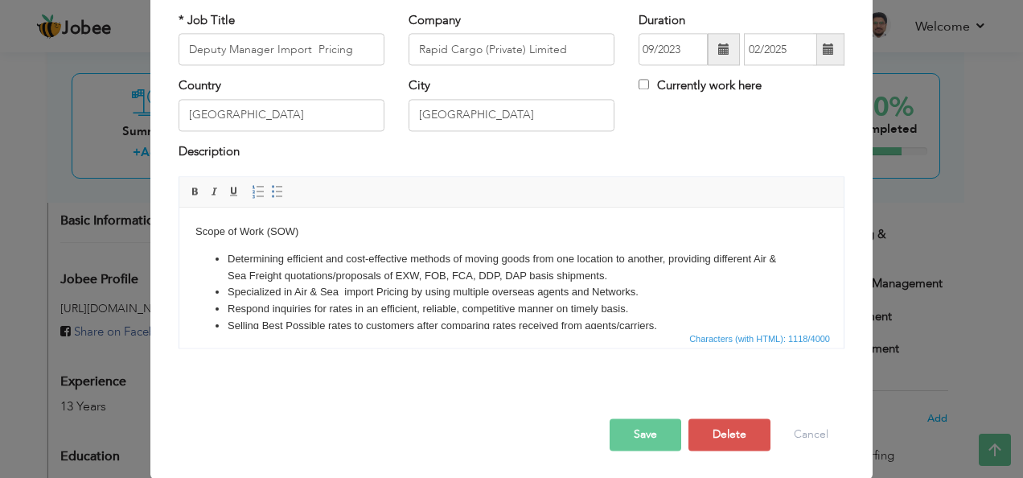
click at [638, 427] on button "Save" at bounding box center [646, 435] width 72 height 32
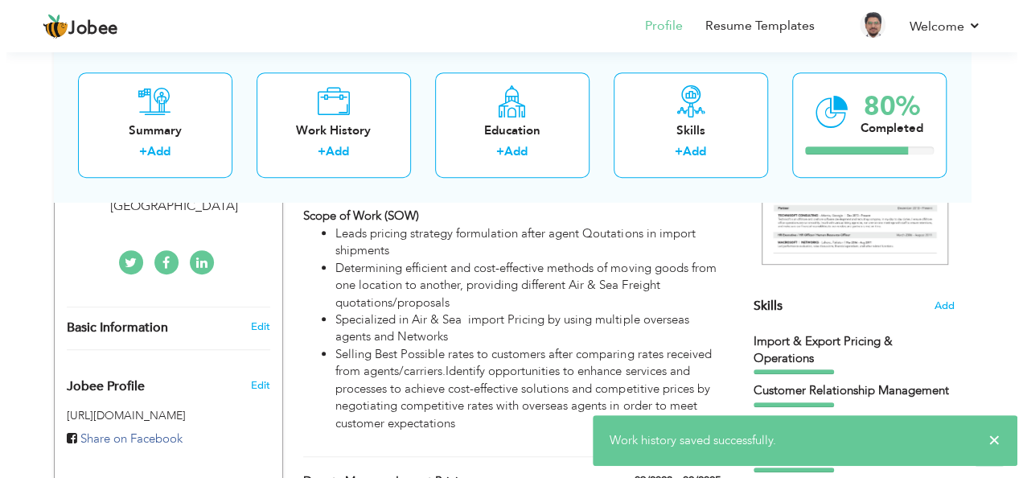
scroll to position [107, 0]
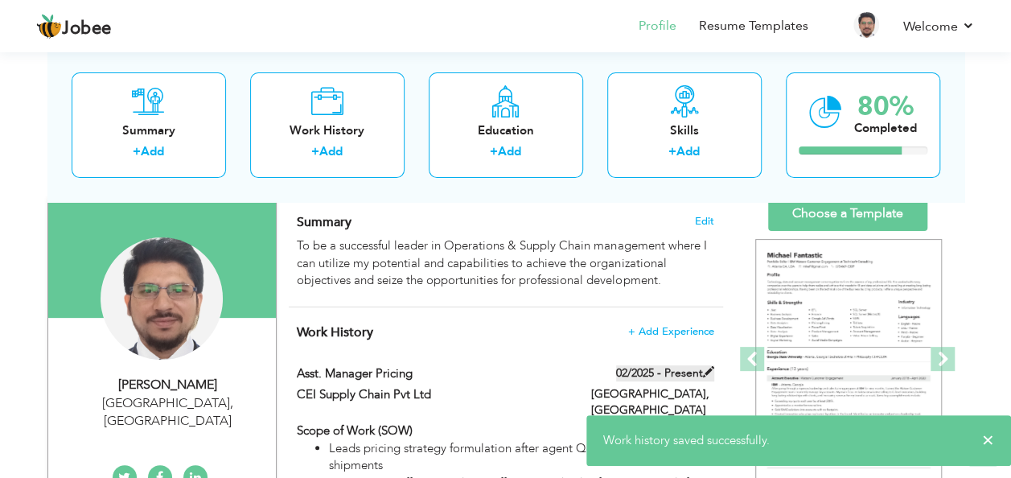
click at [699, 373] on label "02/2025 - Present" at bounding box center [665, 373] width 98 height 16
type input "Asst. Manager Pricing"
type input "CEI Supply Chain Pvt Ltd"
type input "02/2025"
checkbox input "true"
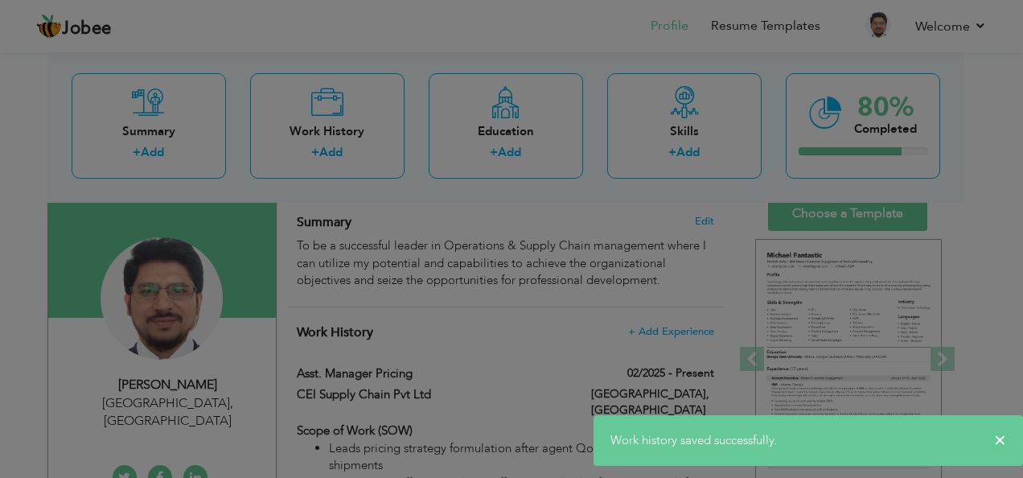
scroll to position [0, 0]
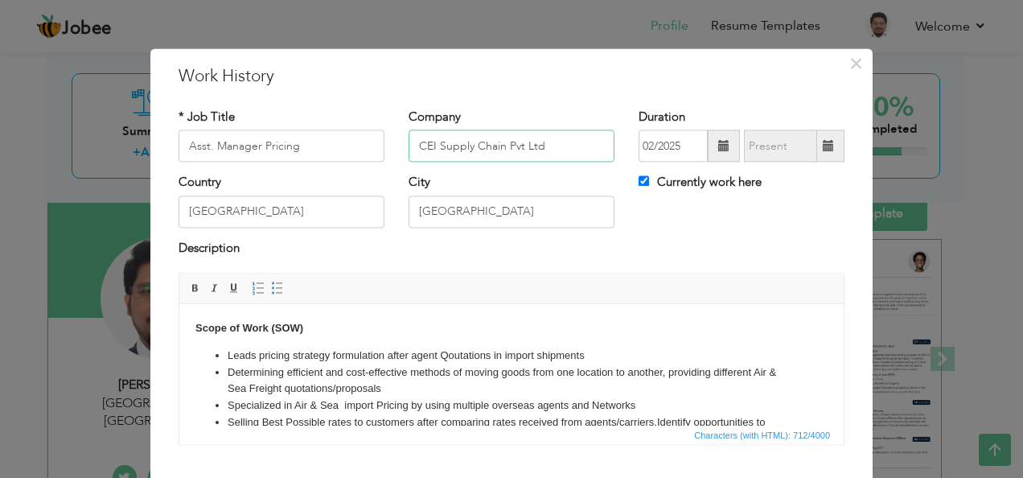
drag, startPoint x: 545, startPoint y: 146, endPoint x: 500, endPoint y: 138, distance: 45.7
click at [500, 138] on input "CEI Supply Chain Pvt Ltd" at bounding box center [511, 146] width 206 height 32
paste input "(Private) Limite"
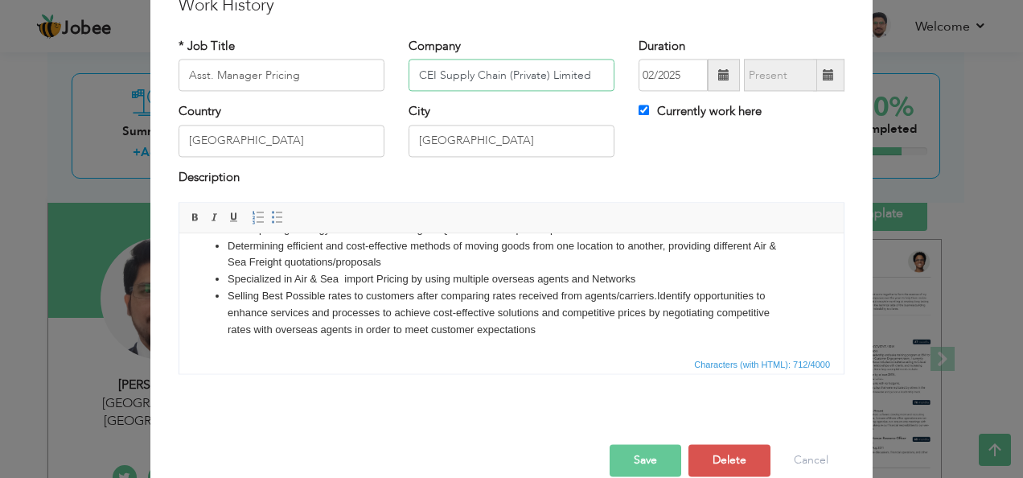
scroll to position [96, 0]
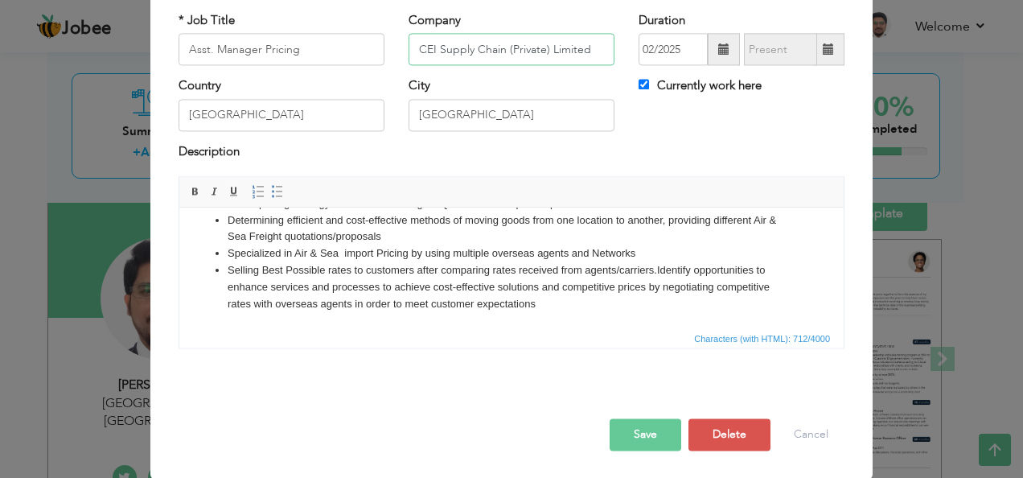
type input "CEI Supply Chain (Private) Limited"
click at [661, 427] on button "Save" at bounding box center [646, 435] width 72 height 32
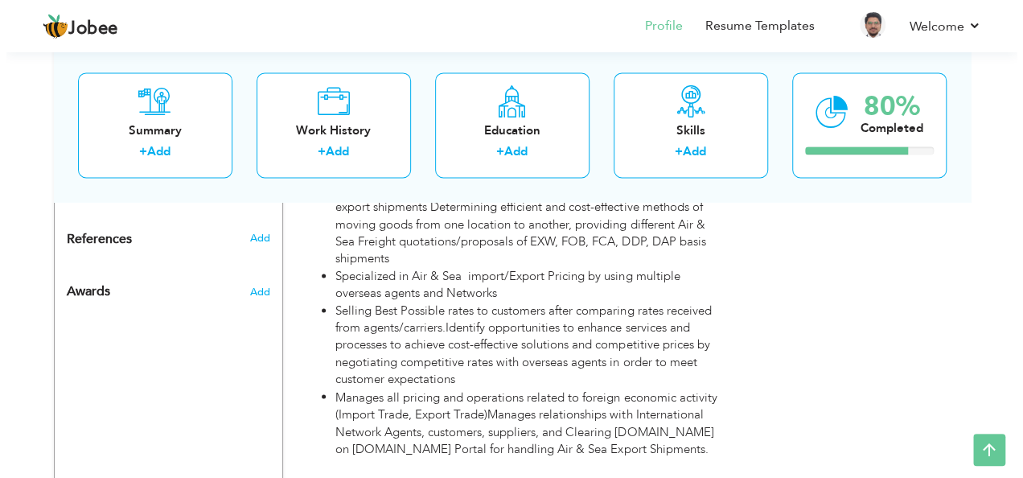
scroll to position [965, 0]
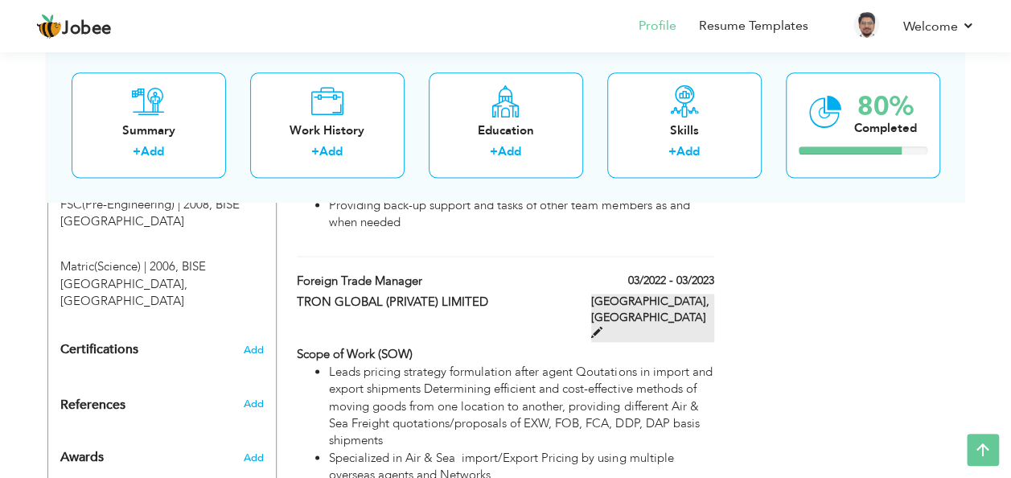
click at [602, 326] on span at bounding box center [596, 331] width 11 height 11
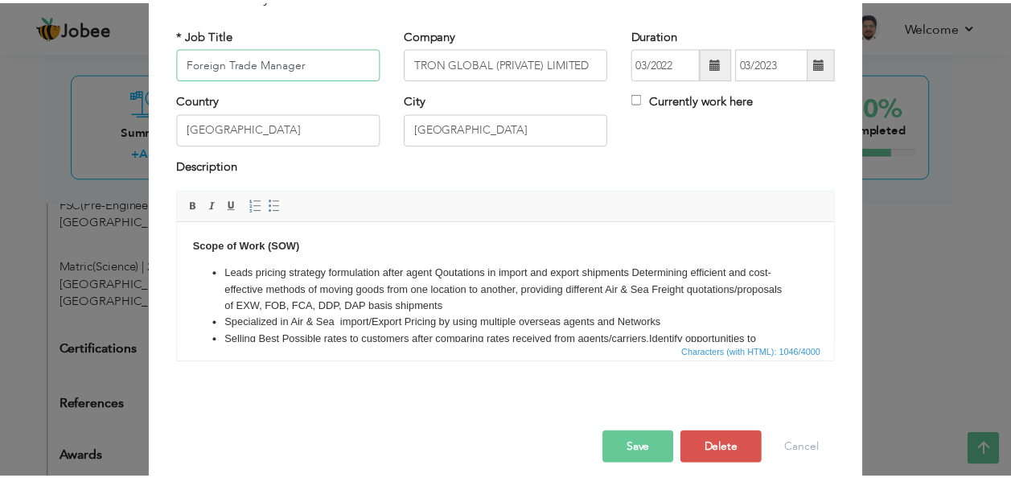
scroll to position [96, 0]
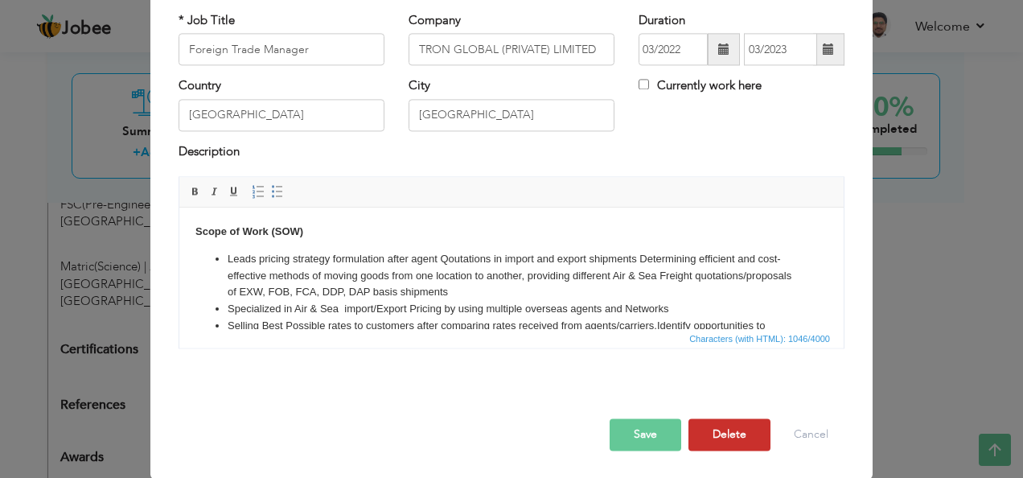
click at [721, 429] on button "Delete" at bounding box center [729, 435] width 82 height 32
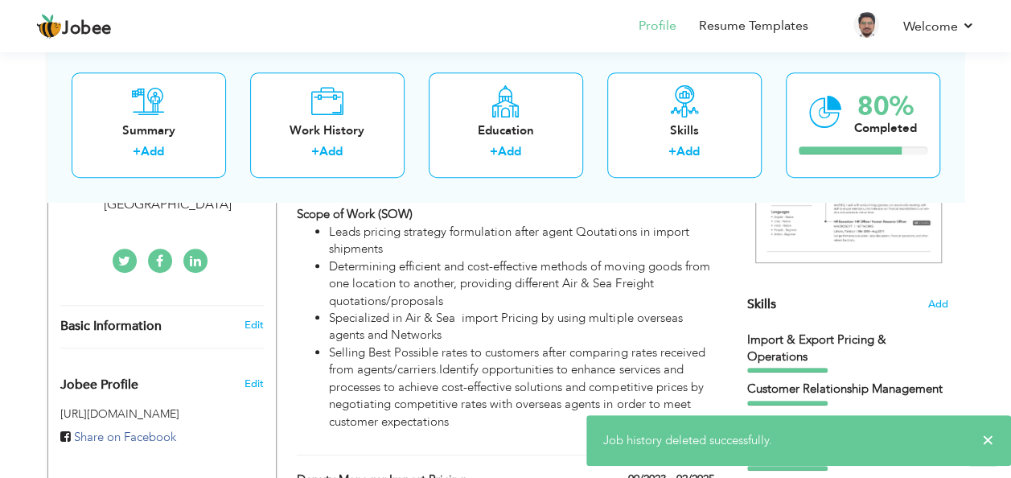
scroll to position [322, 0]
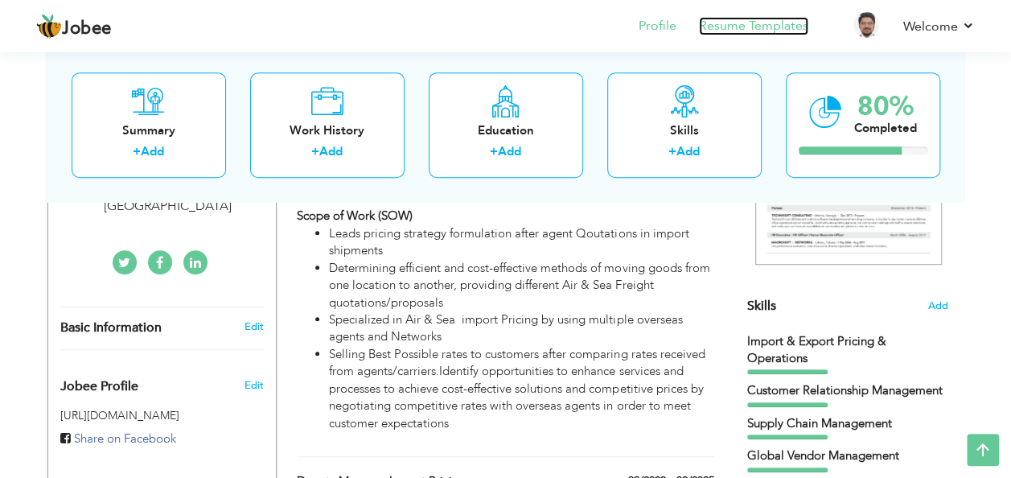
click at [753, 25] on link "Resume Templates" at bounding box center [753, 26] width 109 height 18
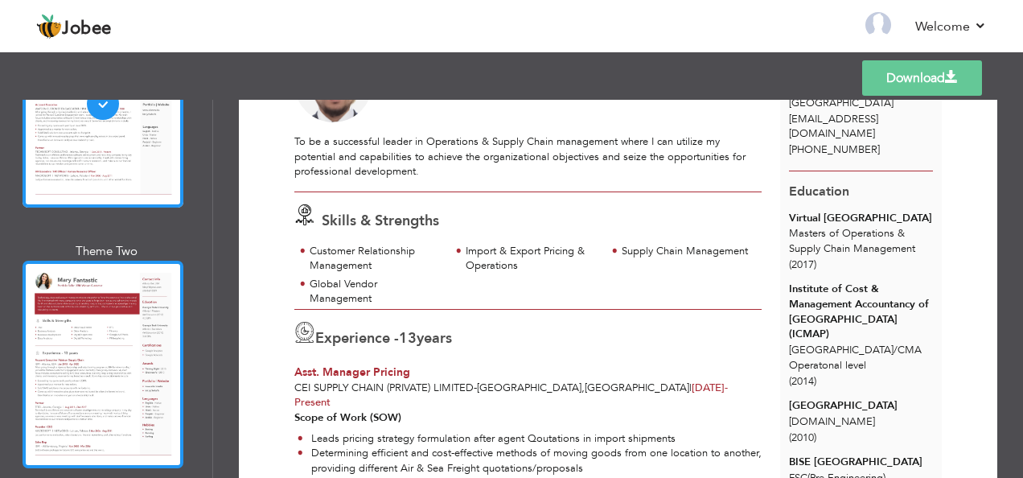
scroll to position [429, 0]
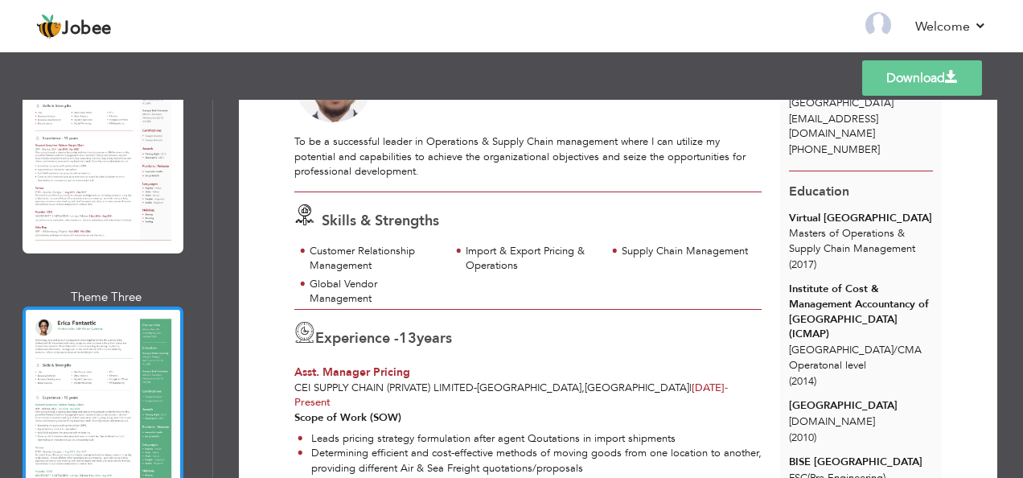
click at [110, 346] on div at bounding box center [103, 409] width 161 height 207
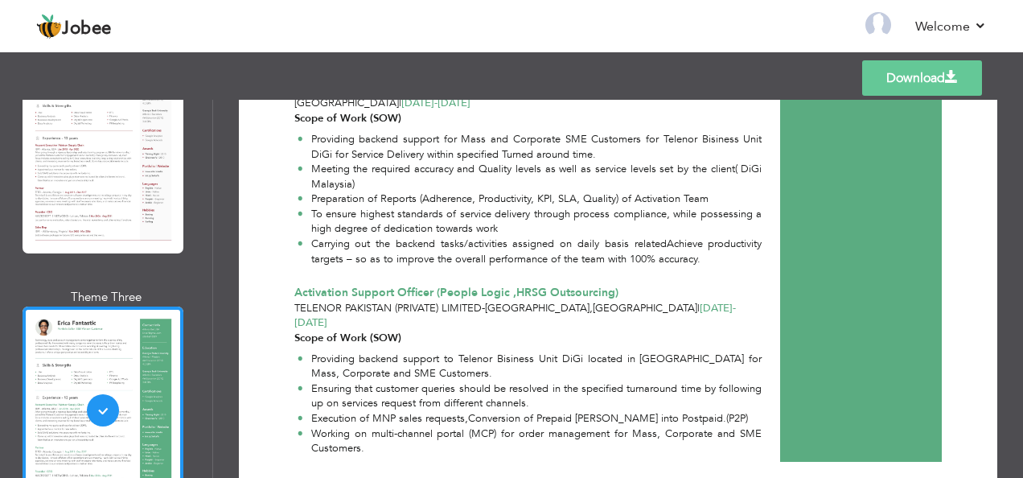
scroll to position [1902, 0]
click at [918, 83] on link "Download" at bounding box center [922, 77] width 120 height 35
